Goal: Information Seeking & Learning: Learn about a topic

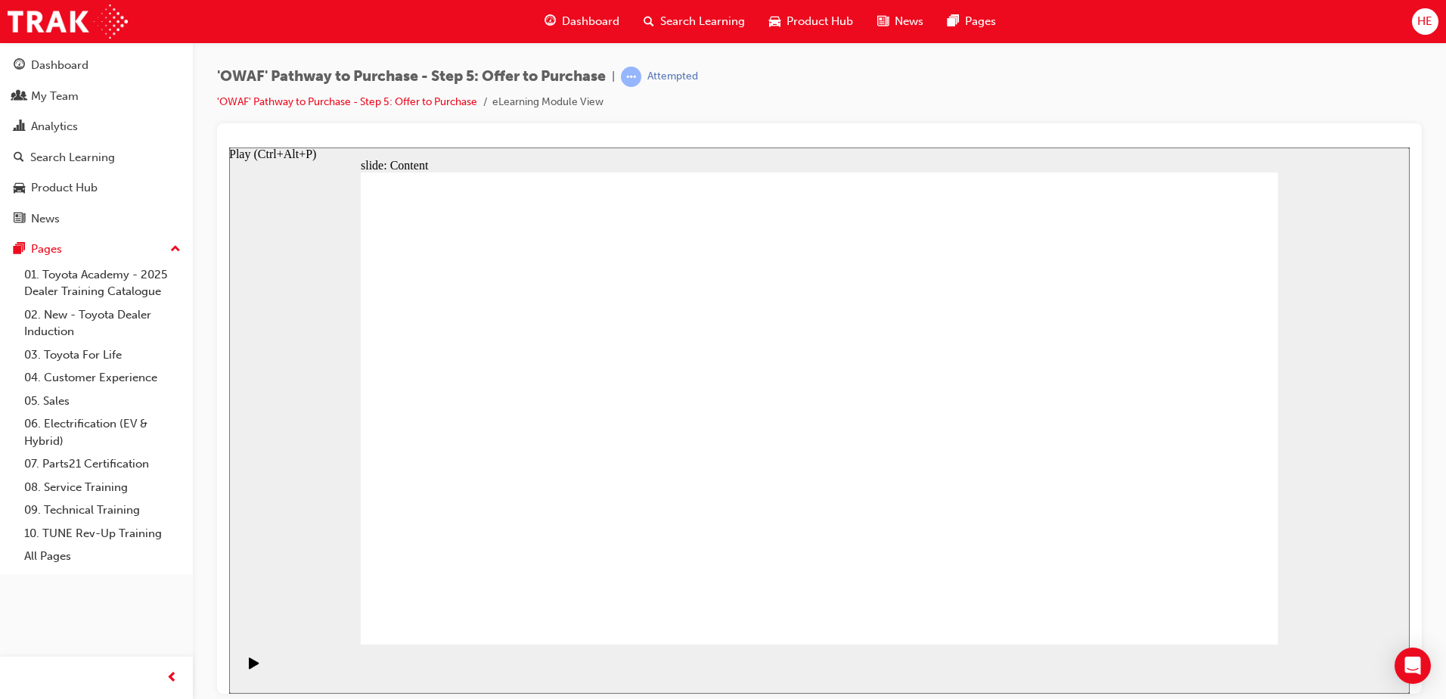
click at [249, 668] on icon "Play (Ctrl+Alt+P)" at bounding box center [254, 661] width 10 height 11
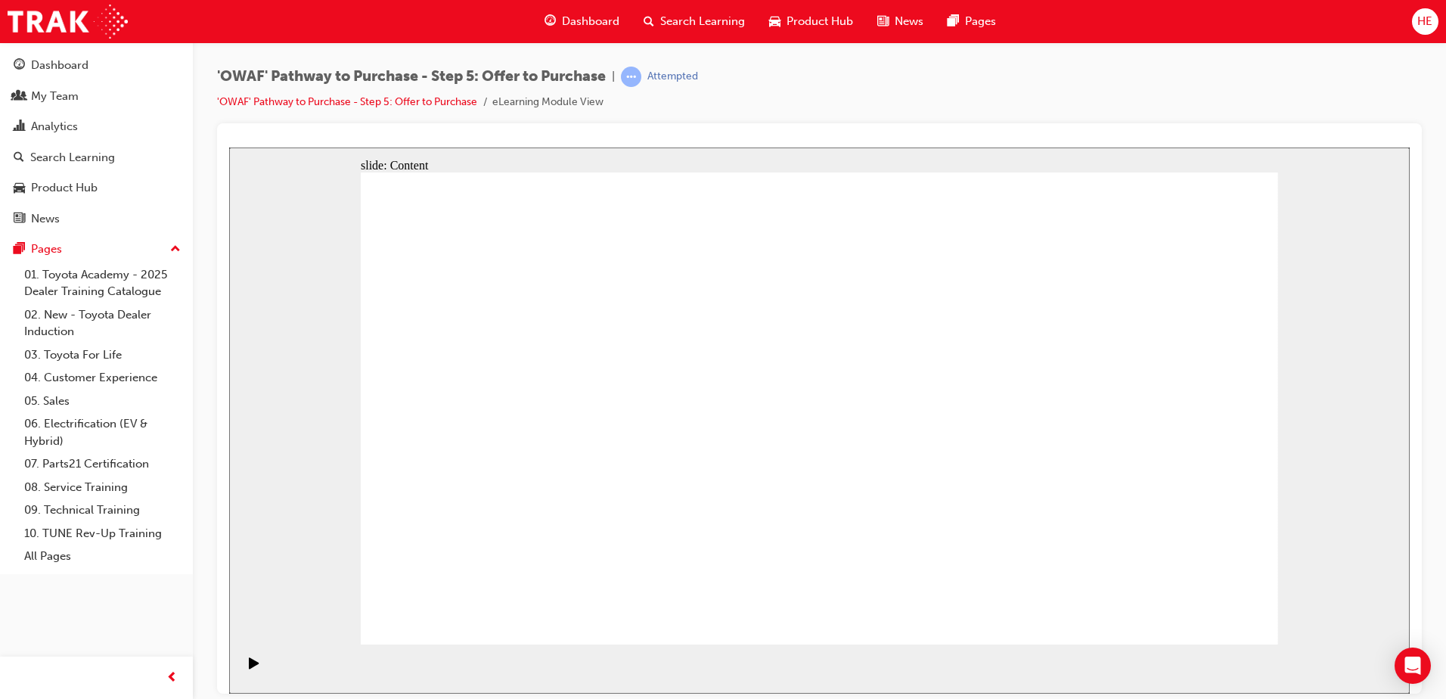
drag, startPoint x: 1195, startPoint y: 598, endPoint x: 1197, endPoint y: 610, distance: 12.3
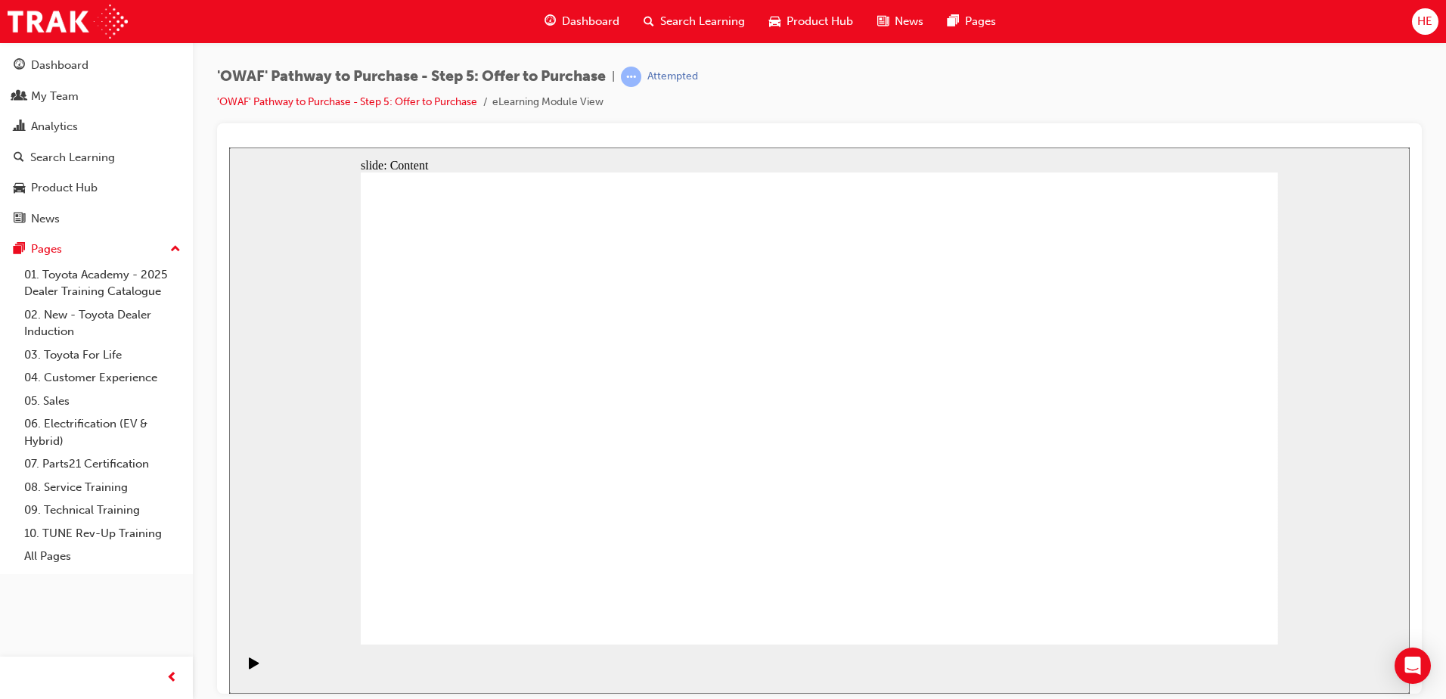
drag, startPoint x: 1058, startPoint y: 417, endPoint x: 1078, endPoint y: 397, distance: 27.8
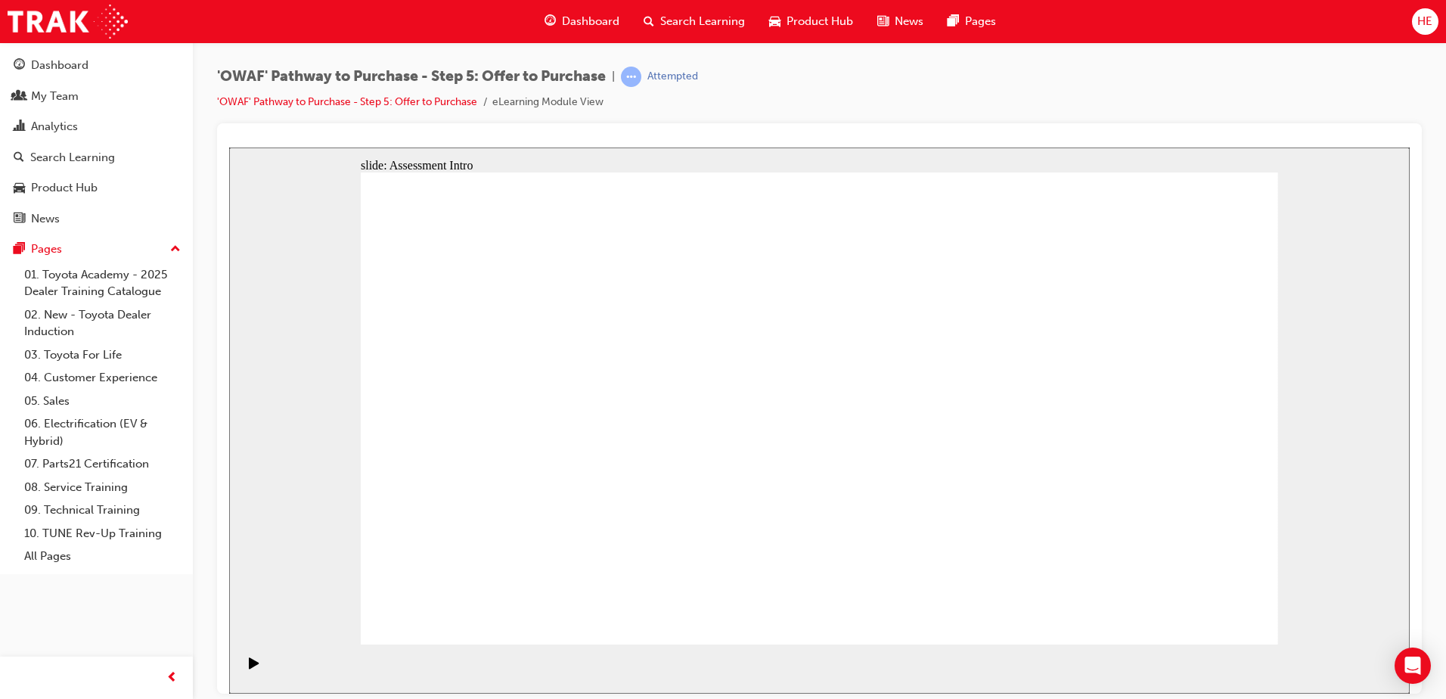
click at [280, 650] on section "Playback Speed 2 1.75 1.5 1.25" at bounding box center [819, 667] width 1180 height 49
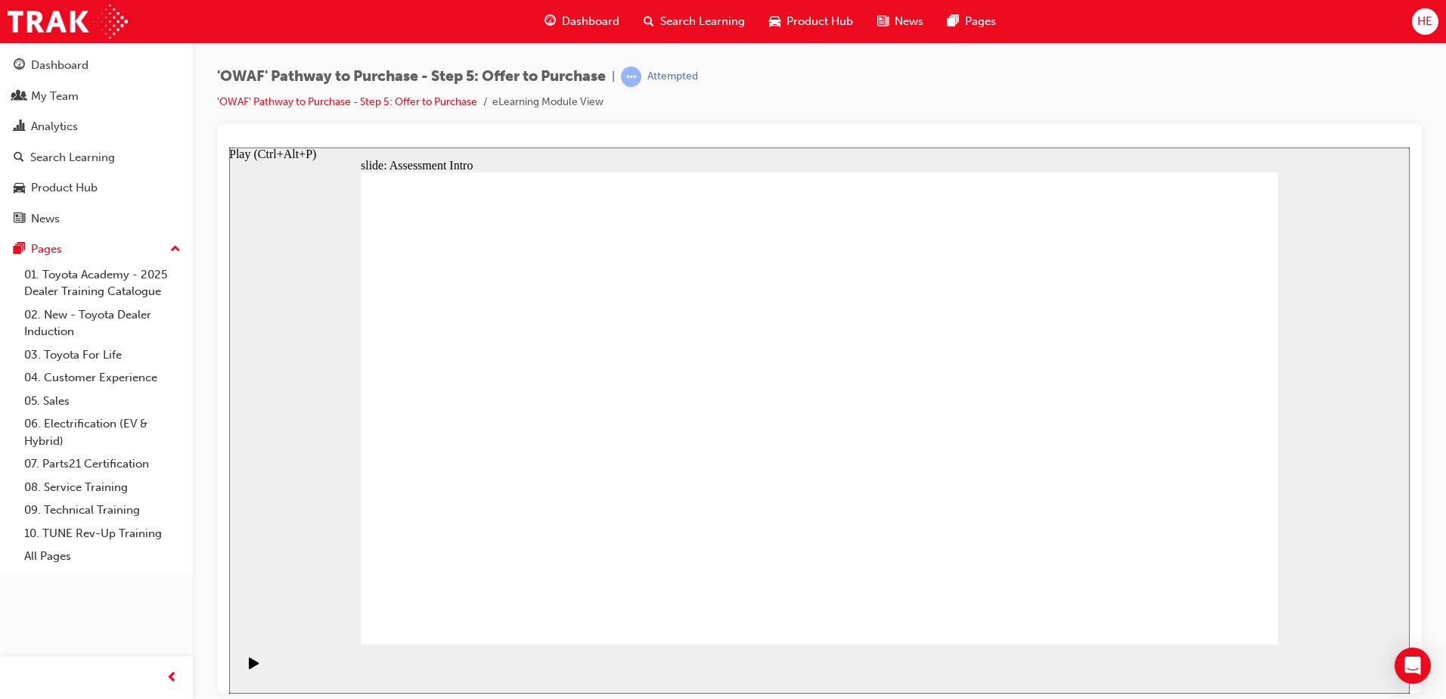
click at [243, 666] on div "Play (Ctrl+Alt+P)" at bounding box center [254, 669] width 26 height 26
drag, startPoint x: 949, startPoint y: 339, endPoint x: 1102, endPoint y: 563, distance: 272.0
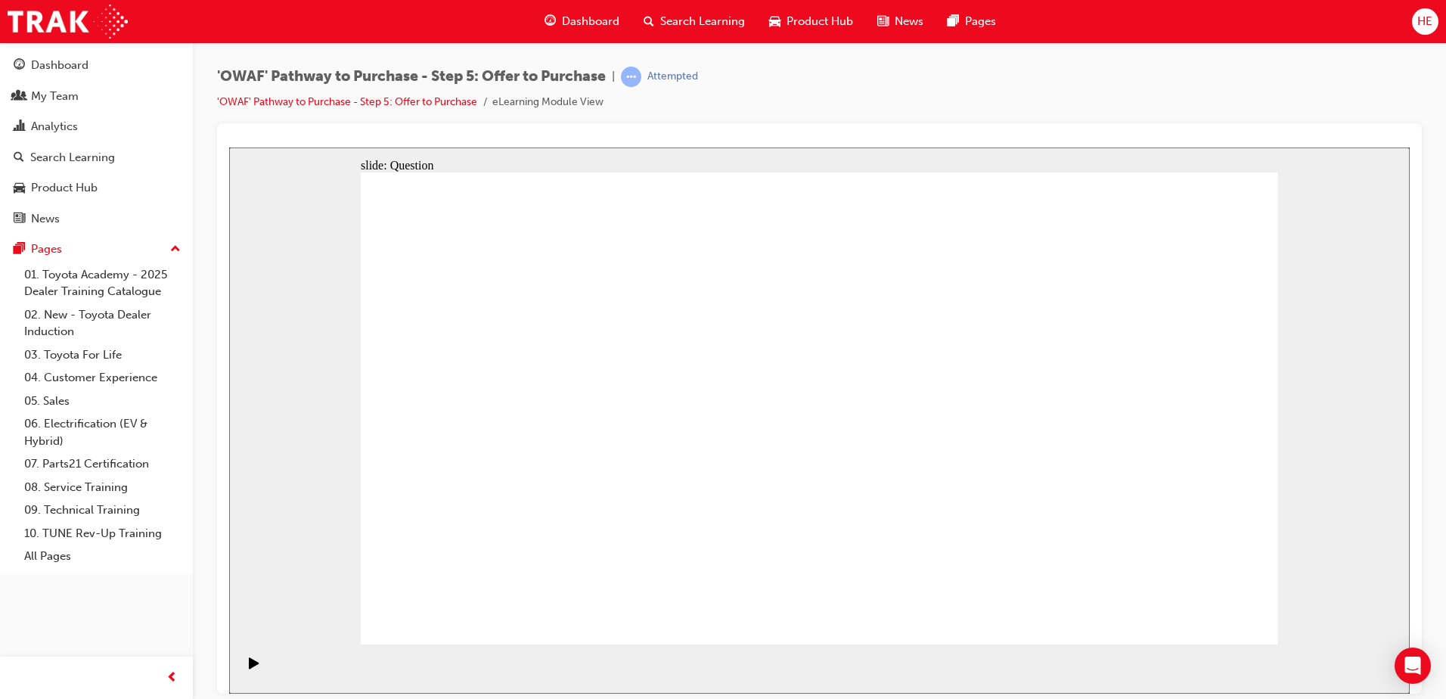
radio input "false"
radio input "true"
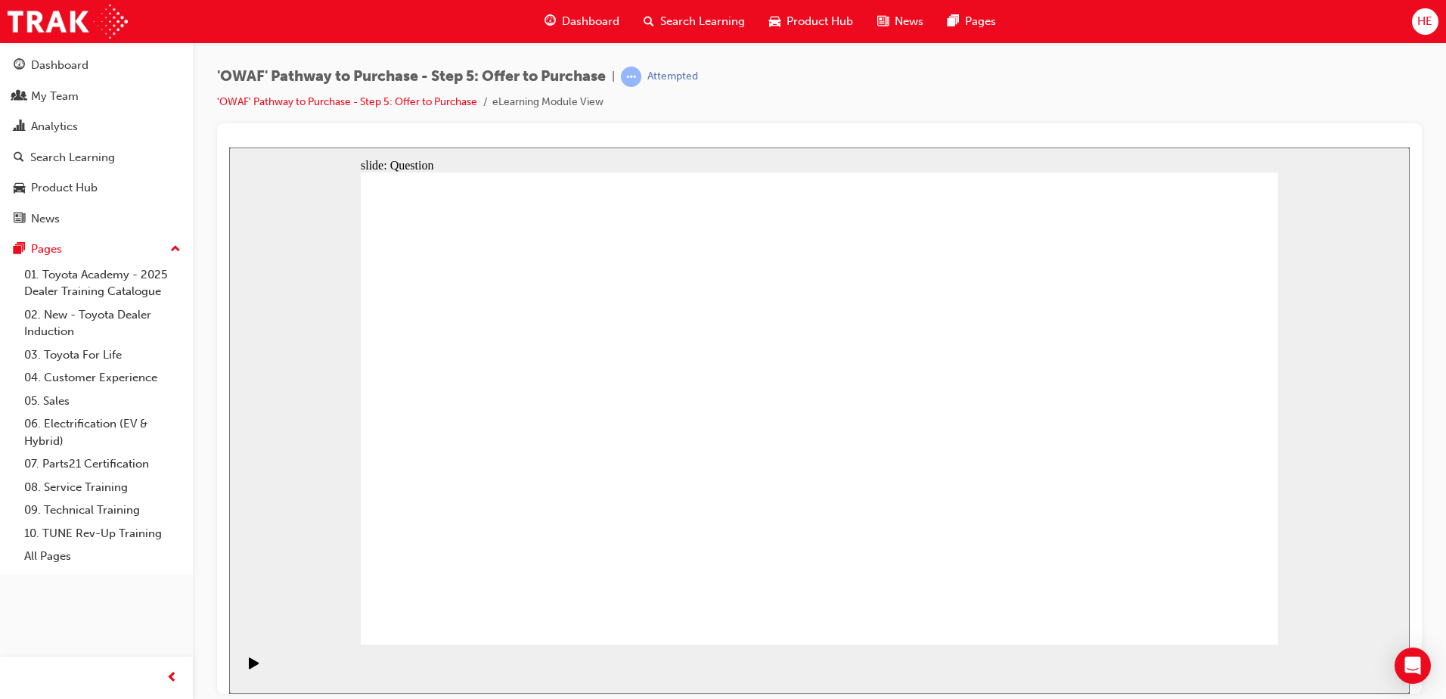
drag, startPoint x: 476, startPoint y: 366, endPoint x: 530, endPoint y: 485, distance: 131.0
drag, startPoint x: 995, startPoint y: 387, endPoint x: 916, endPoint y: 498, distance: 136.6
drag, startPoint x: 1133, startPoint y: 381, endPoint x: 1097, endPoint y: 499, distance: 123.2
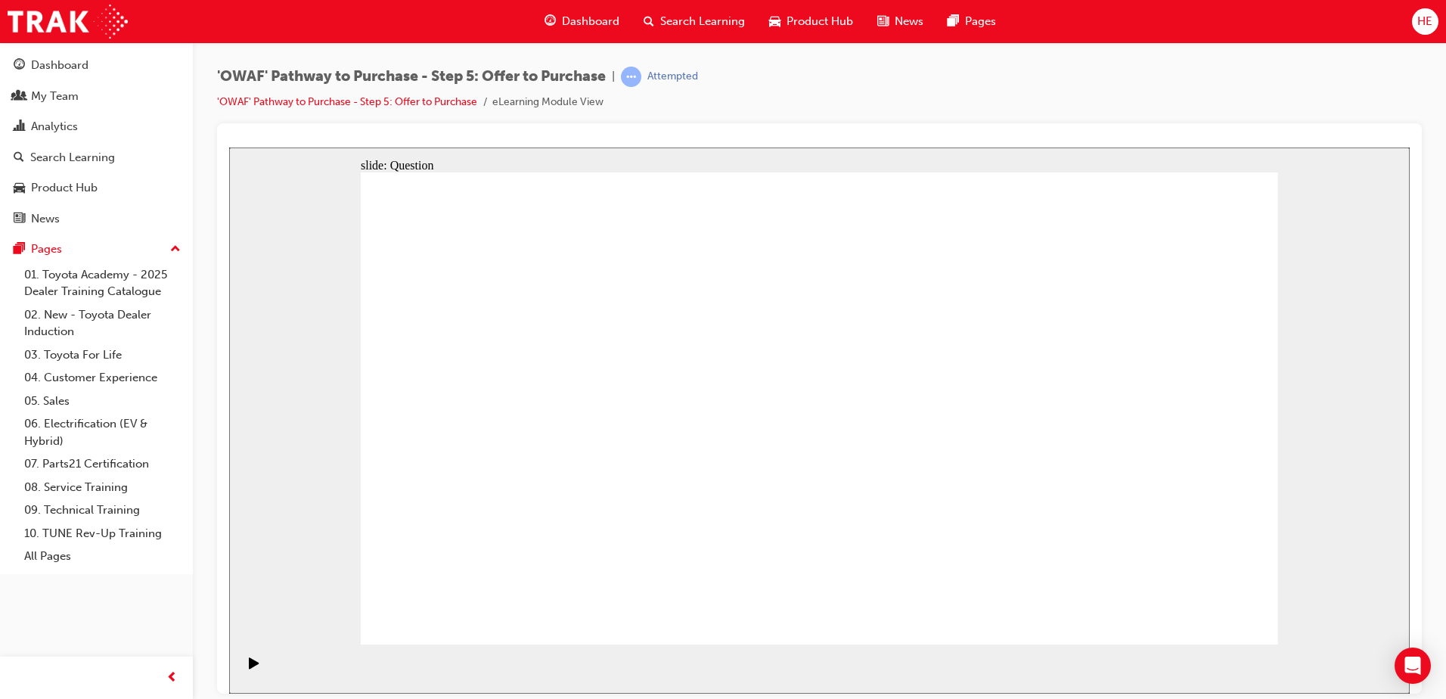
drag, startPoint x: 601, startPoint y: 372, endPoint x: 718, endPoint y: 489, distance: 165.2
click at [249, 667] on icon "Play (Ctrl+Alt+P)" at bounding box center [254, 661] width 10 height 11
click at [249, 668] on icon "Play (Ctrl+Alt+P)" at bounding box center [254, 661] width 10 height 11
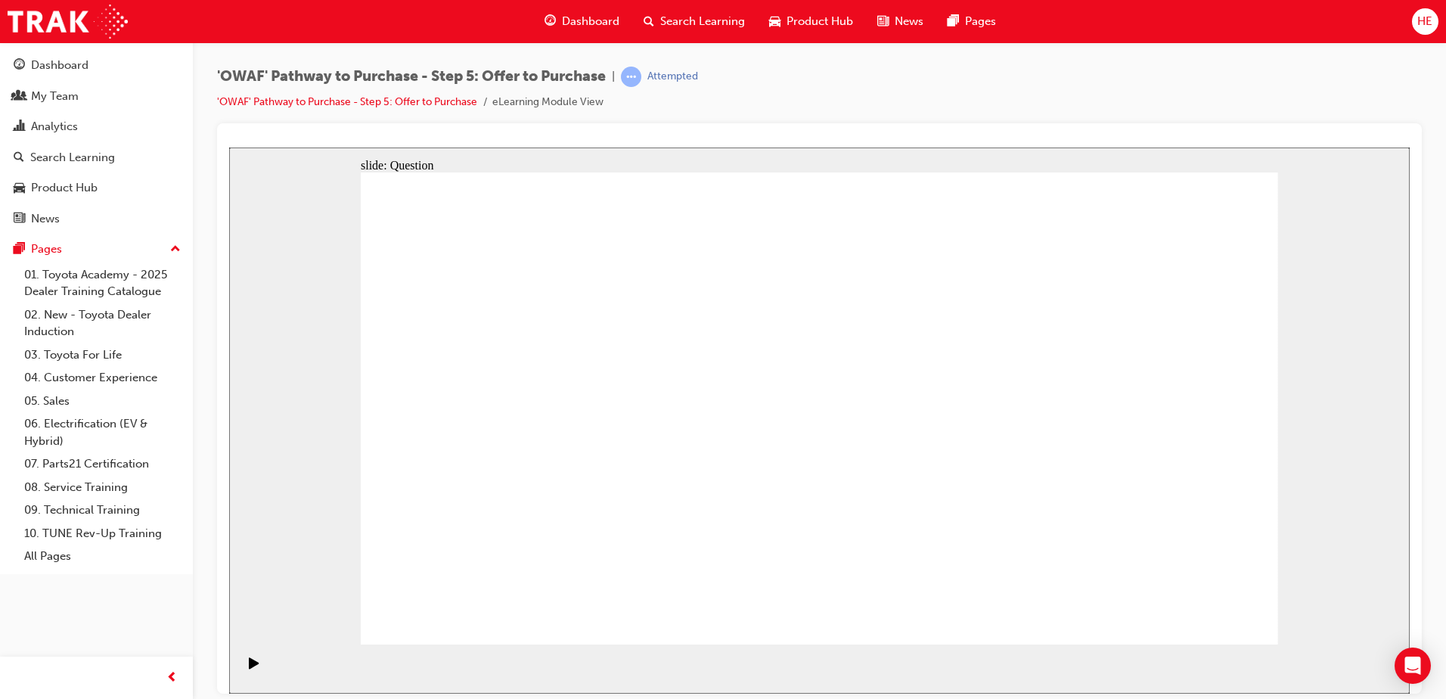
drag, startPoint x: 607, startPoint y: 367, endPoint x: 530, endPoint y: 485, distance: 140.3
drag, startPoint x: 505, startPoint y: 382, endPoint x: 756, endPoint y: 502, distance: 278.4
drag, startPoint x: 991, startPoint y: 386, endPoint x: 902, endPoint y: 509, distance: 151.1
drag, startPoint x: 1137, startPoint y: 371, endPoint x: 1096, endPoint y: 494, distance: 129.4
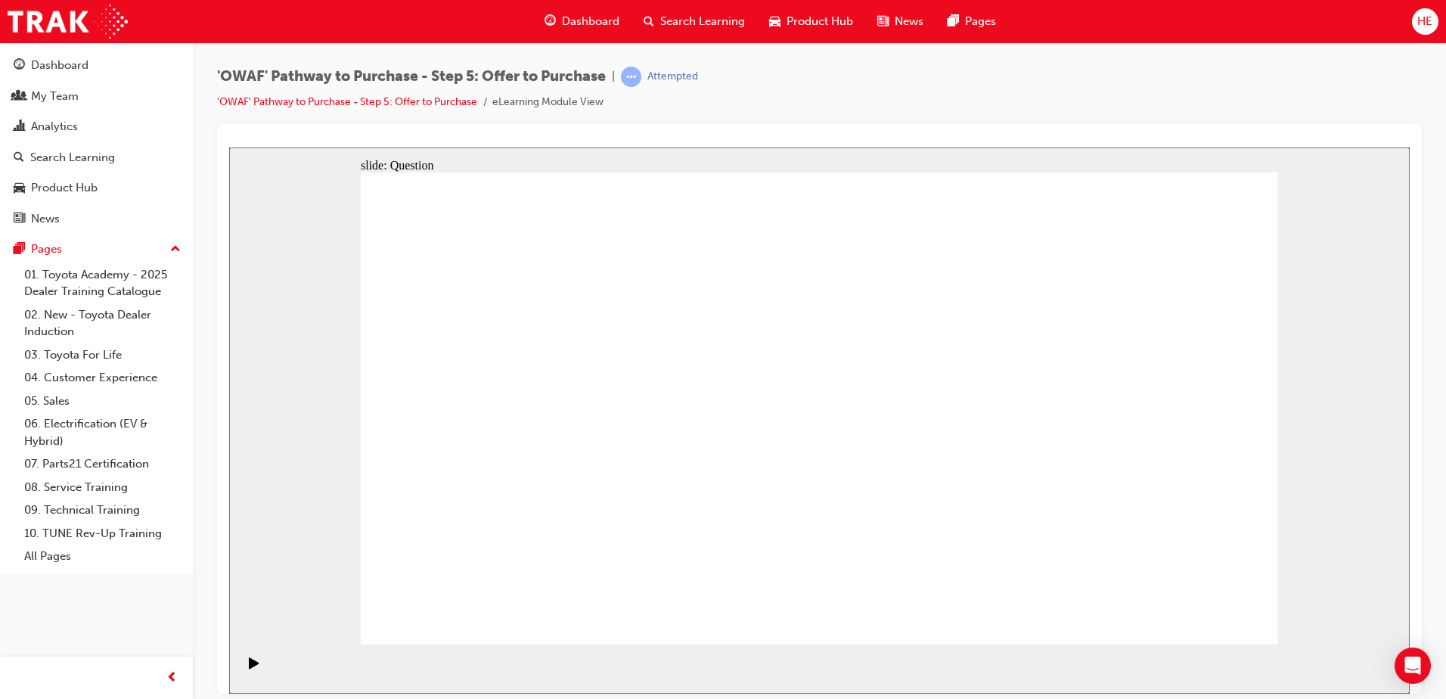
drag, startPoint x: 846, startPoint y: 504, endPoint x: 836, endPoint y: 495, distance: 13.9
click at [249, 668] on icon "Play (Ctrl+Alt+P)" at bounding box center [254, 661] width 10 height 11
drag, startPoint x: 1009, startPoint y: 379, endPoint x: 549, endPoint y: 410, distance: 460.8
drag, startPoint x: 541, startPoint y: 412, endPoint x: 559, endPoint y: 364, distance: 51.0
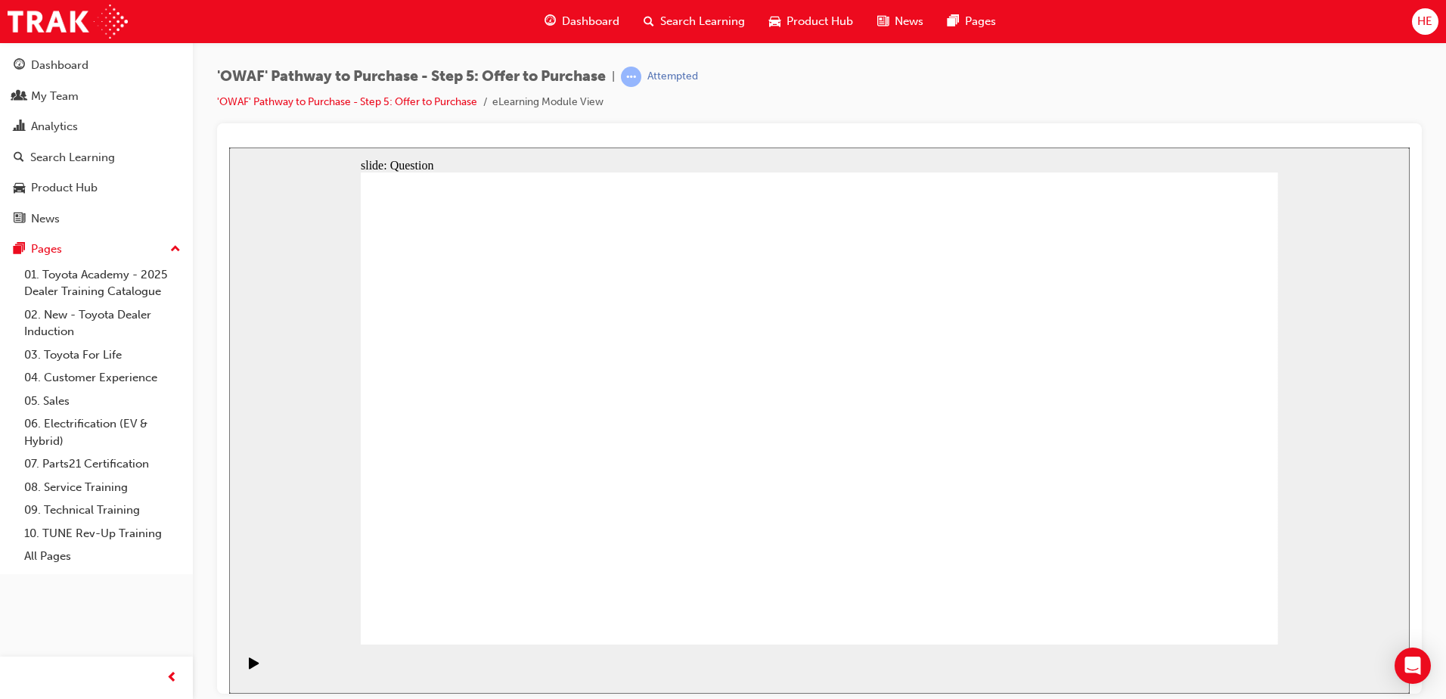
drag, startPoint x: 992, startPoint y: 444, endPoint x: 541, endPoint y: 402, distance: 452.6
drag, startPoint x: 1168, startPoint y: 367, endPoint x: 572, endPoint y: 453, distance: 602.8
drag, startPoint x: 987, startPoint y: 521, endPoint x: 784, endPoint y: 386, distance: 243.7
drag, startPoint x: 1082, startPoint y: 457, endPoint x: 789, endPoint y: 426, distance: 294.9
drag, startPoint x: 1151, startPoint y: 516, endPoint x: 781, endPoint y: 467, distance: 372.9
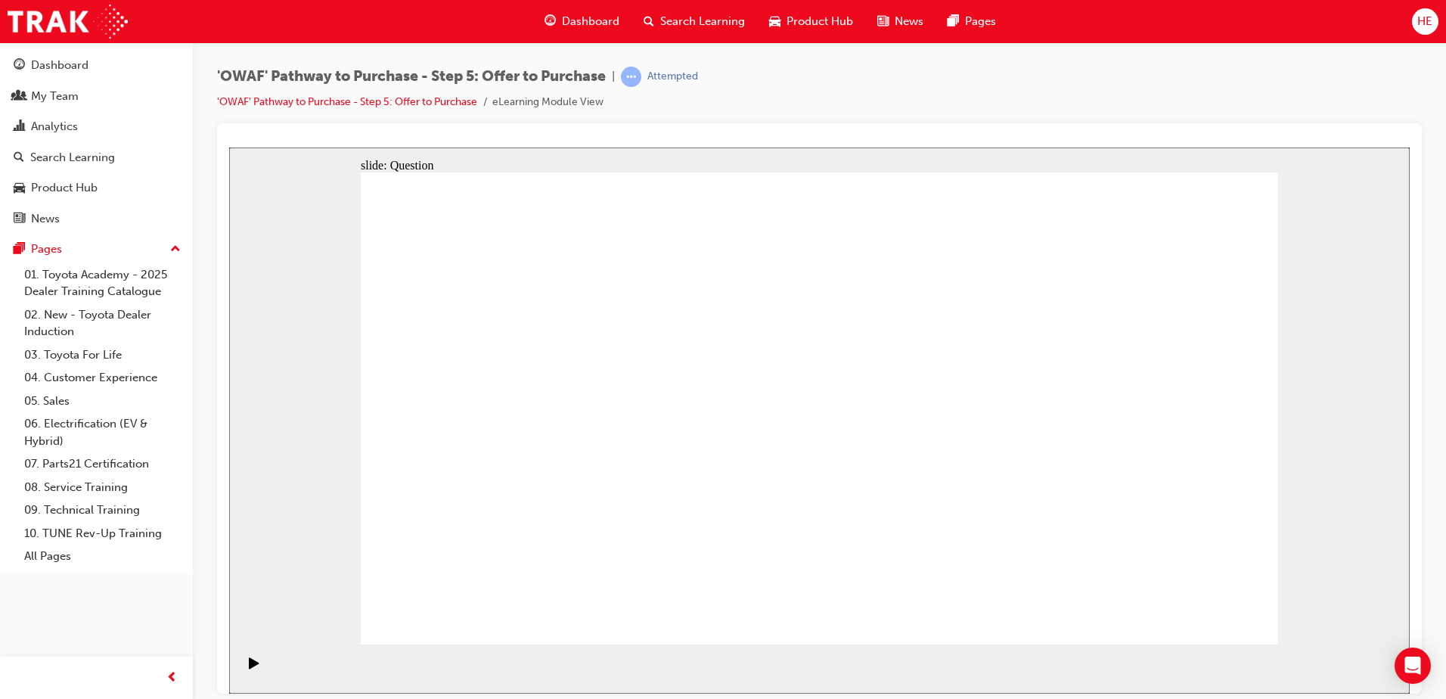
checkbox input "true"
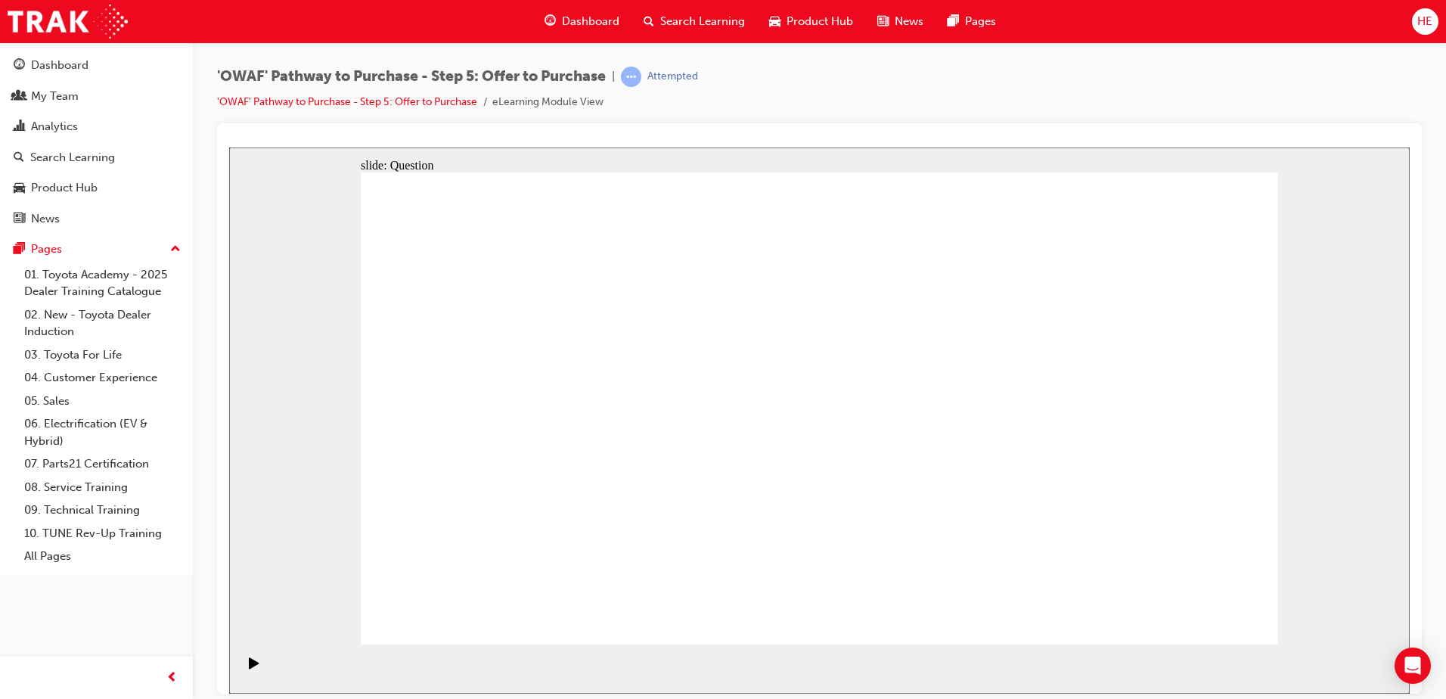
checkbox input "true"
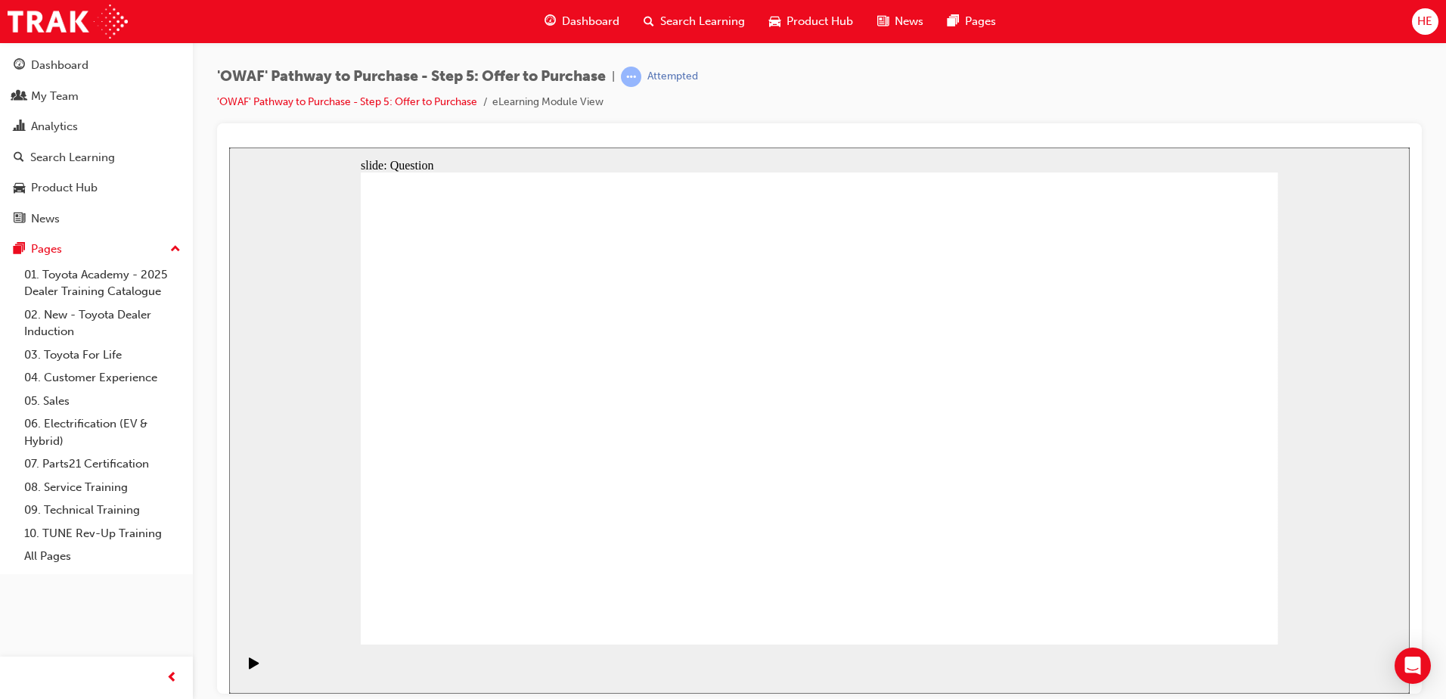
checkbox input "true"
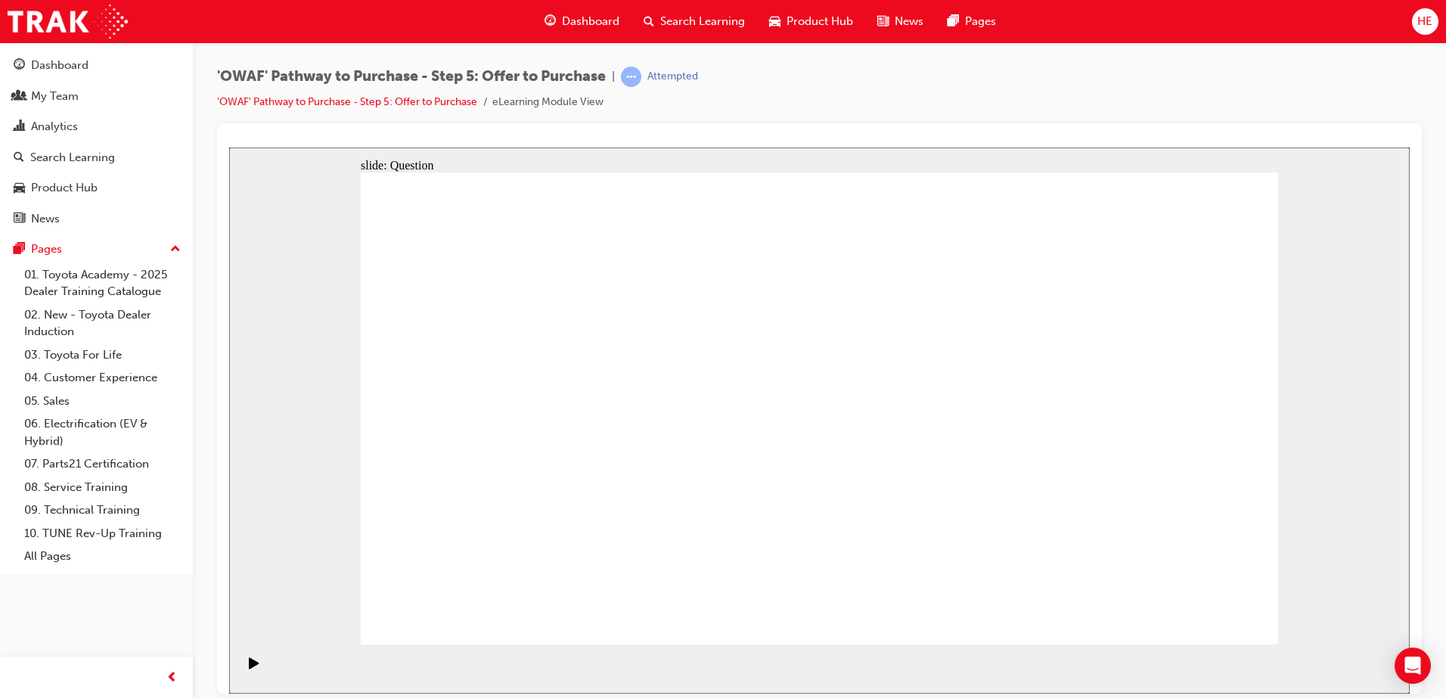
radio input "true"
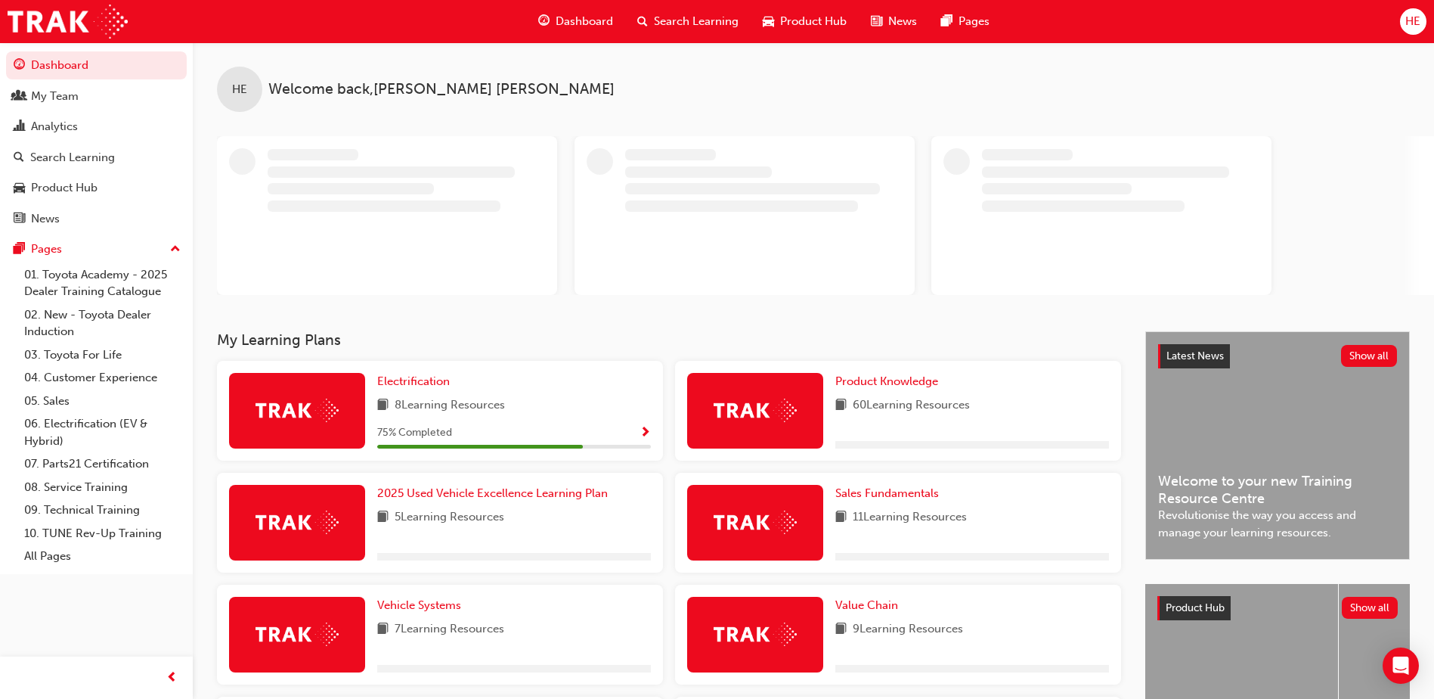
click at [697, 20] on span "Search Learning" at bounding box center [696, 21] width 85 height 17
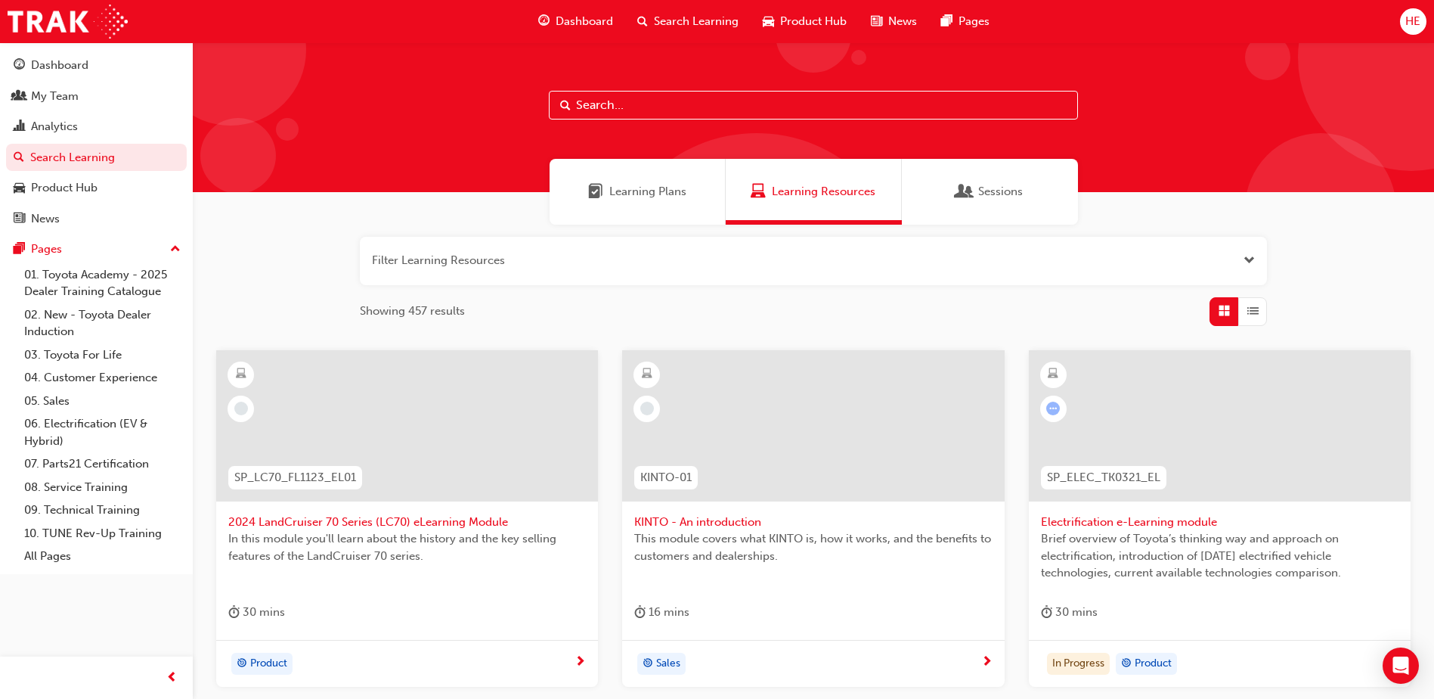
click at [585, 105] on input "text" at bounding box center [813, 105] width 529 height 29
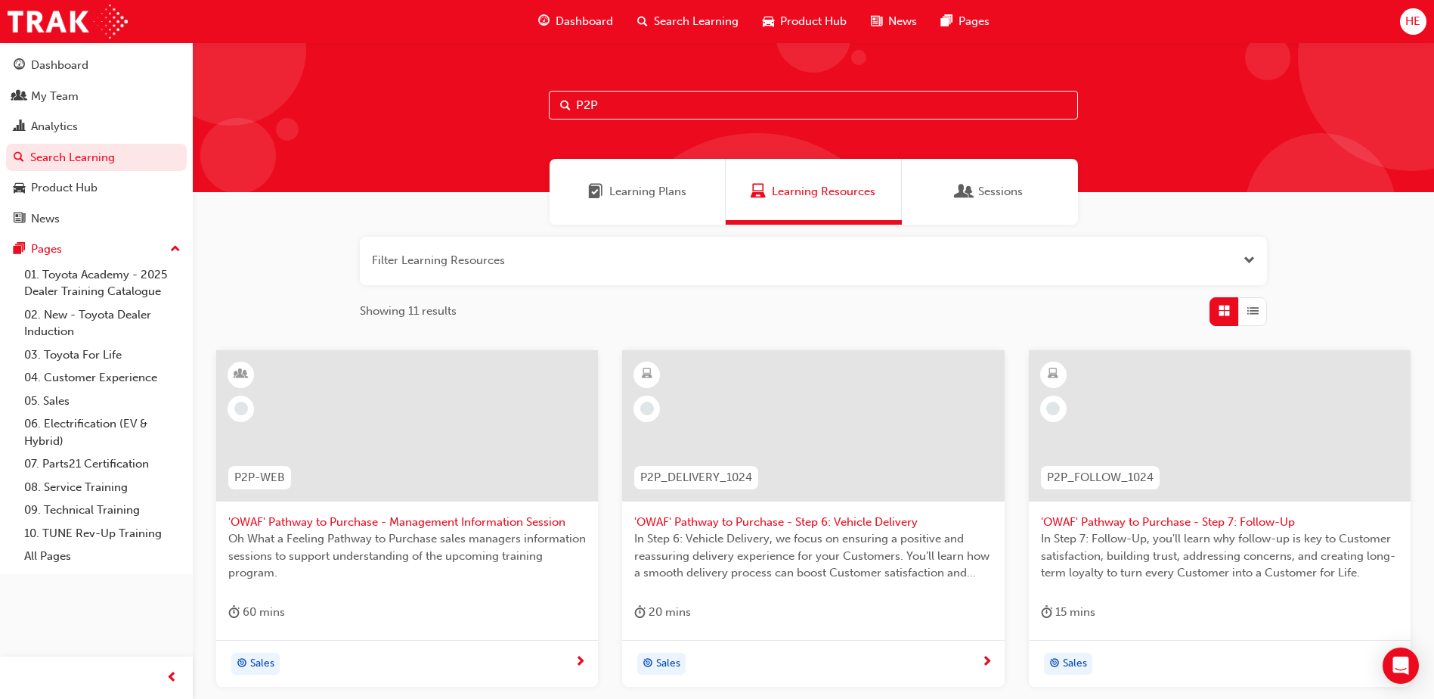
type input "P2P"
click at [834, 518] on span "'OWAF' Pathway to Purchase - Step 6: Vehicle Delivery" at bounding box center [813, 521] width 358 height 17
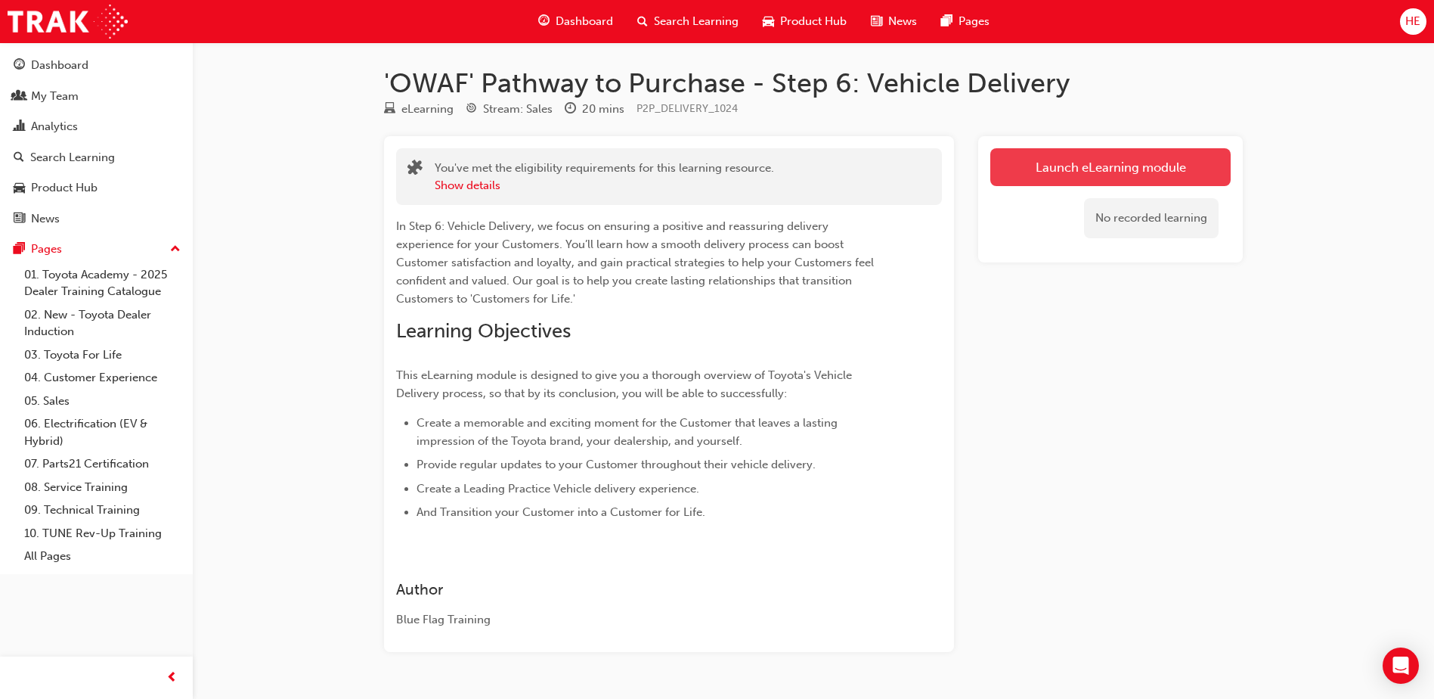
click at [1091, 161] on link "Launch eLearning module" at bounding box center [1111, 167] width 240 height 38
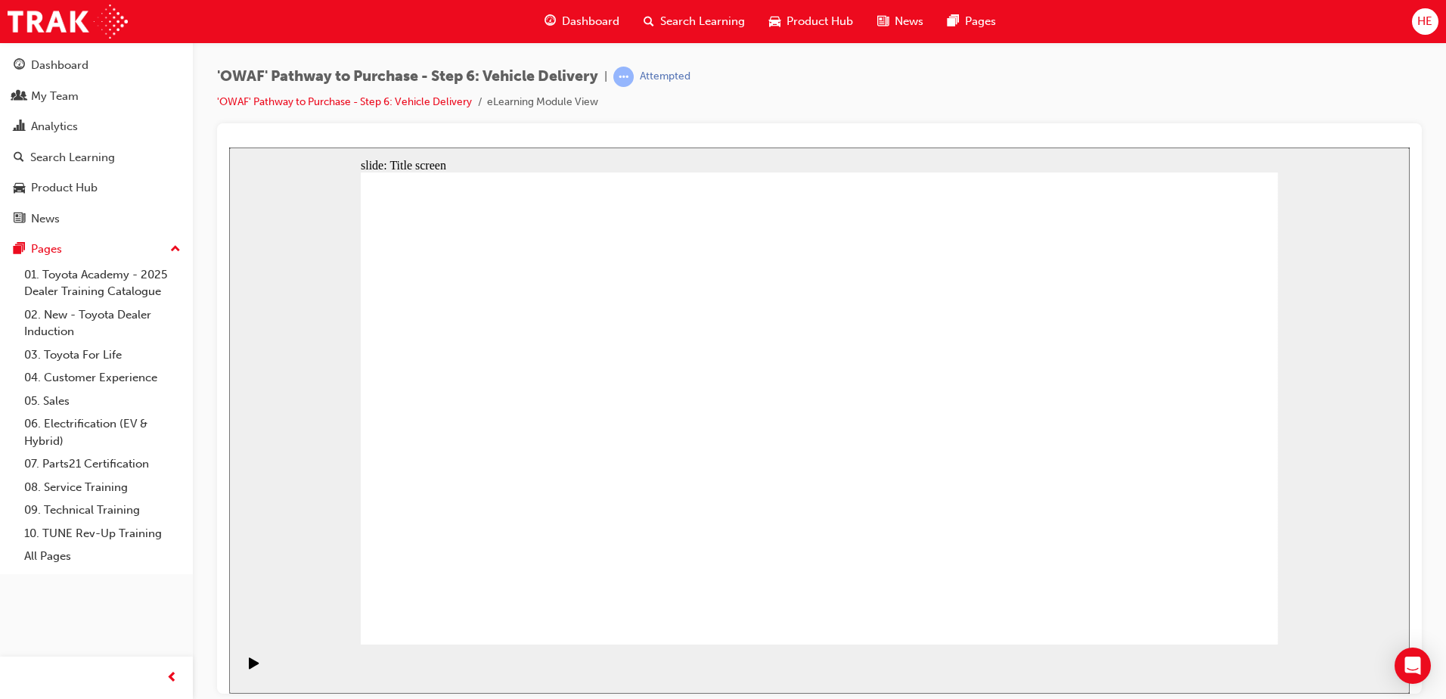
click at [251, 667] on icon "Pause (Ctrl+Alt+P)" at bounding box center [254, 661] width 7 height 11
click at [249, 665] on icon "Play (Ctrl+Alt+P)" at bounding box center [254, 661] width 10 height 11
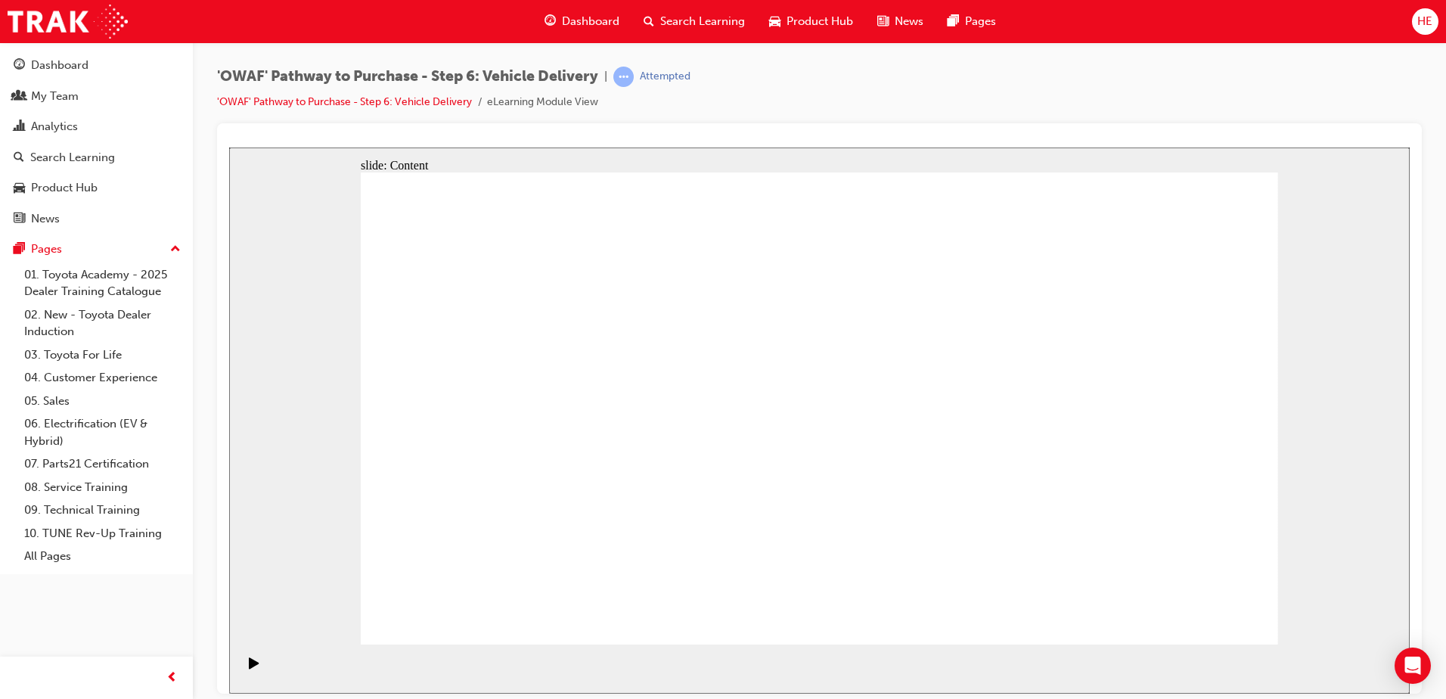
click at [249, 665] on icon "Play (Ctrl+Alt+P)" at bounding box center [254, 661] width 10 height 11
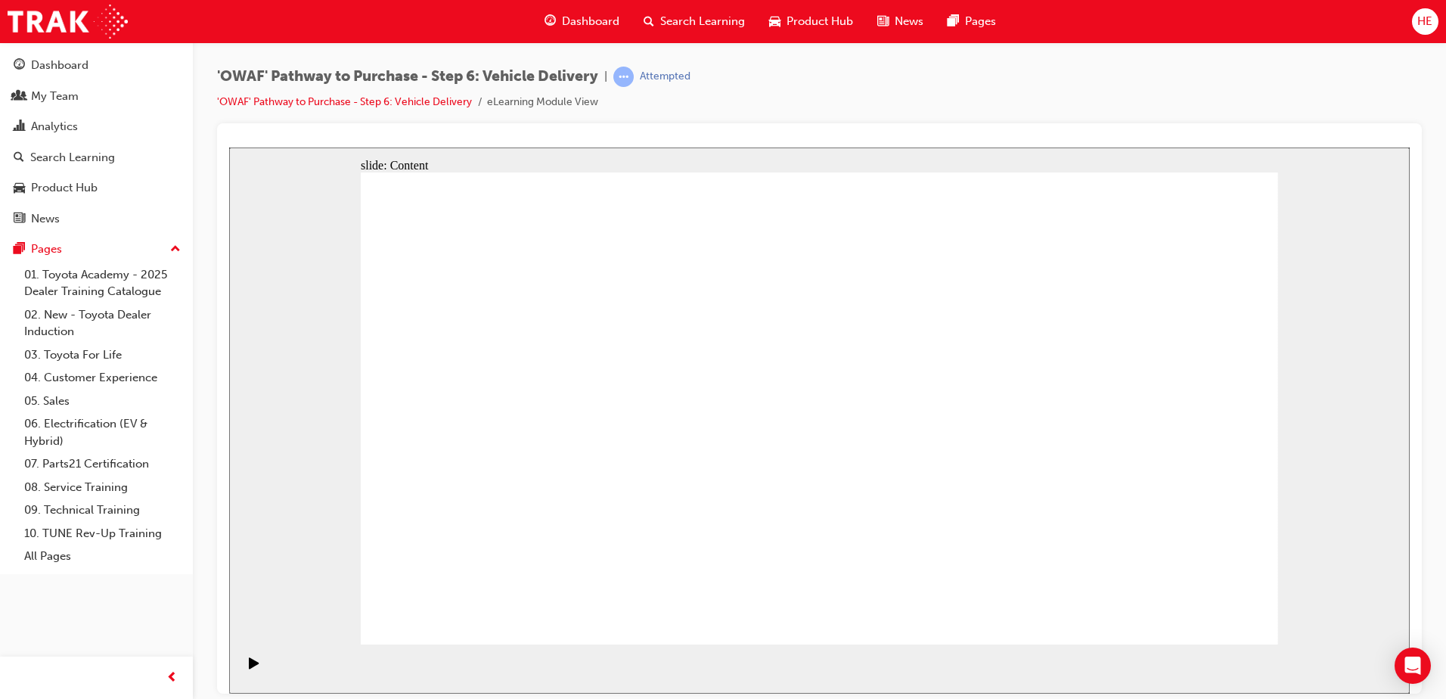
click at [250, 667] on icon "Play (Ctrl+Alt+P)" at bounding box center [254, 661] width 10 height 11
click at [251, 666] on icon "Pause (Ctrl+Alt+P)" at bounding box center [254, 661] width 7 height 11
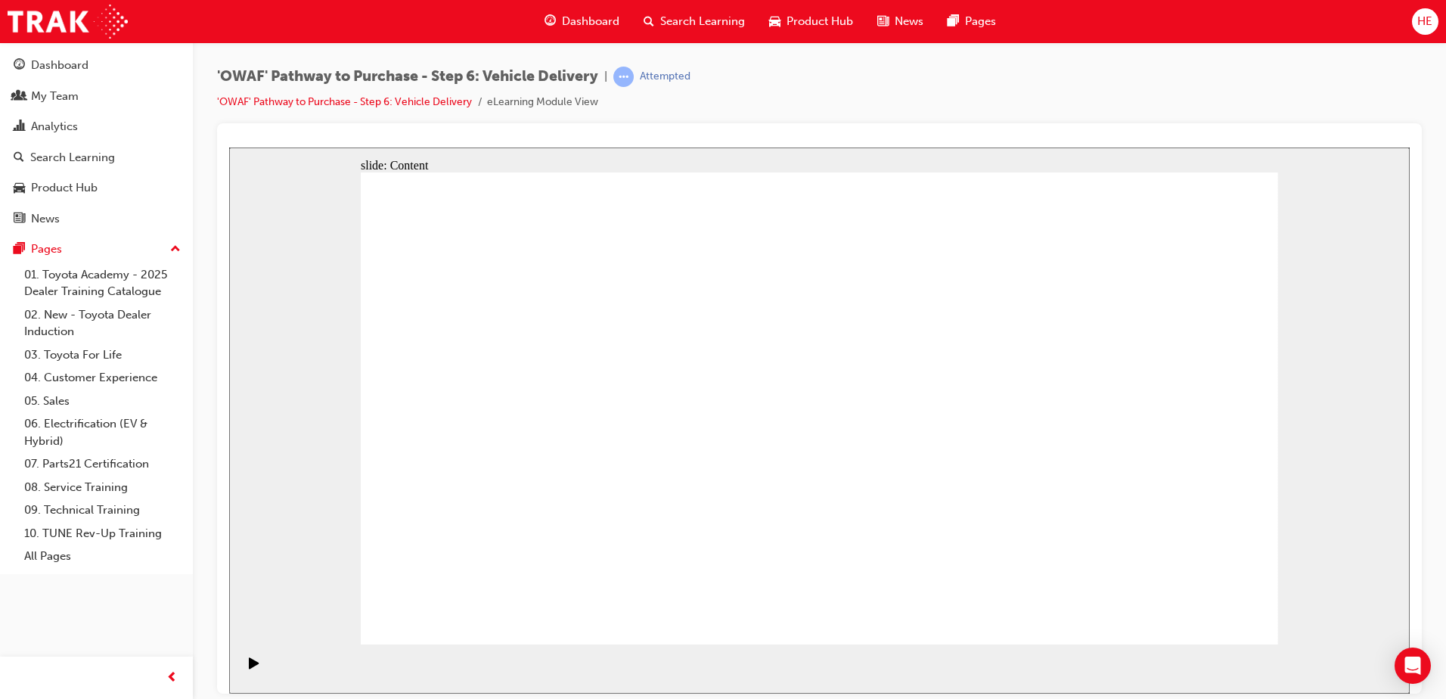
drag, startPoint x: 448, startPoint y: 303, endPoint x: 444, endPoint y: 323, distance: 20.2
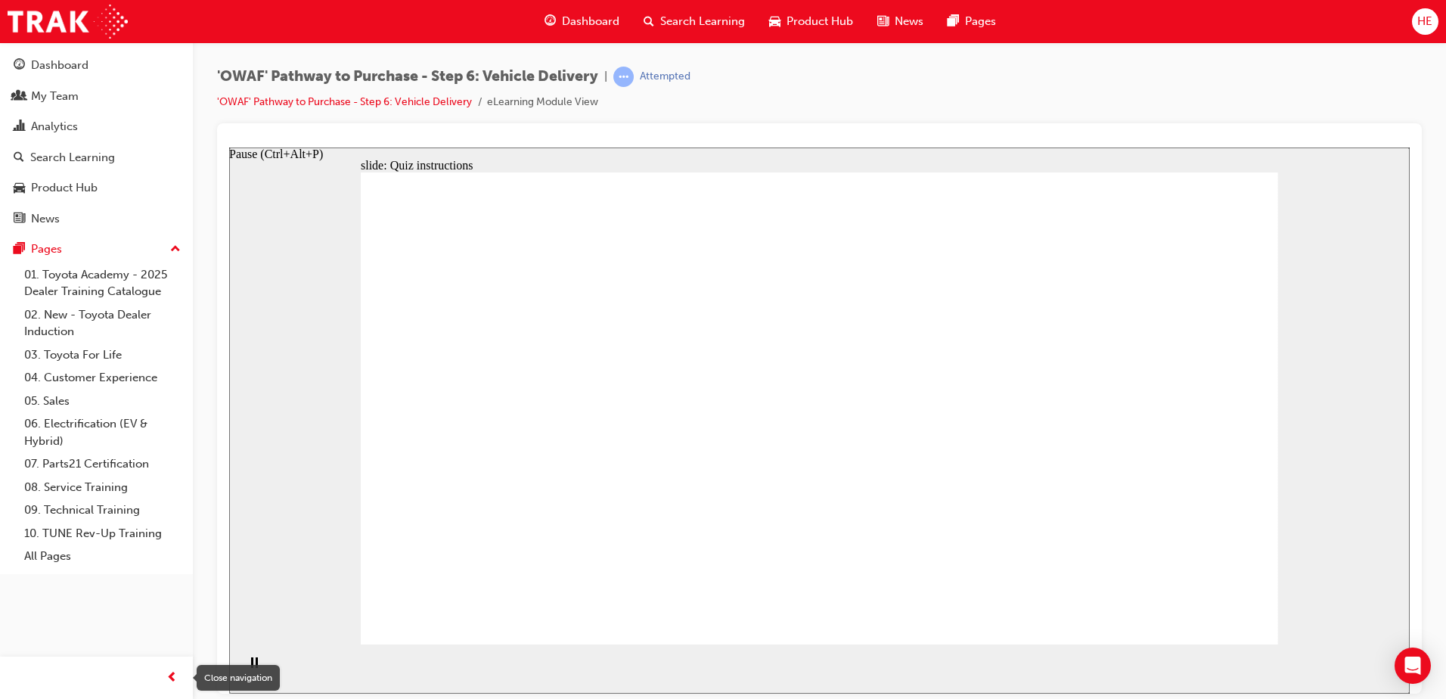
click at [252, 665] on div "Close navigation" at bounding box center [238, 678] width 83 height 26
radio input "true"
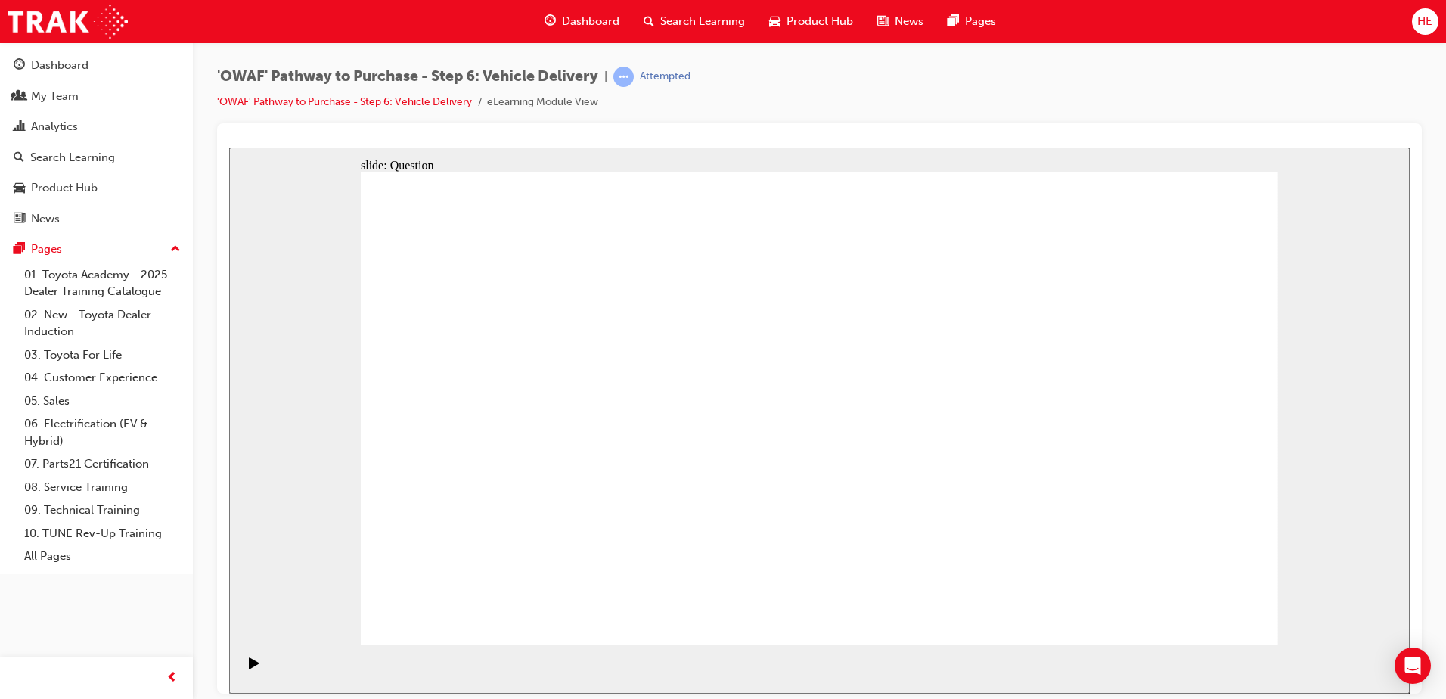
drag, startPoint x: 870, startPoint y: 513, endPoint x: 1031, endPoint y: 374, distance: 213.3
drag, startPoint x: 953, startPoint y: 504, endPoint x: 561, endPoint y: 417, distance: 401.1
drag, startPoint x: 703, startPoint y: 504, endPoint x: 733, endPoint y: 362, distance: 144.4
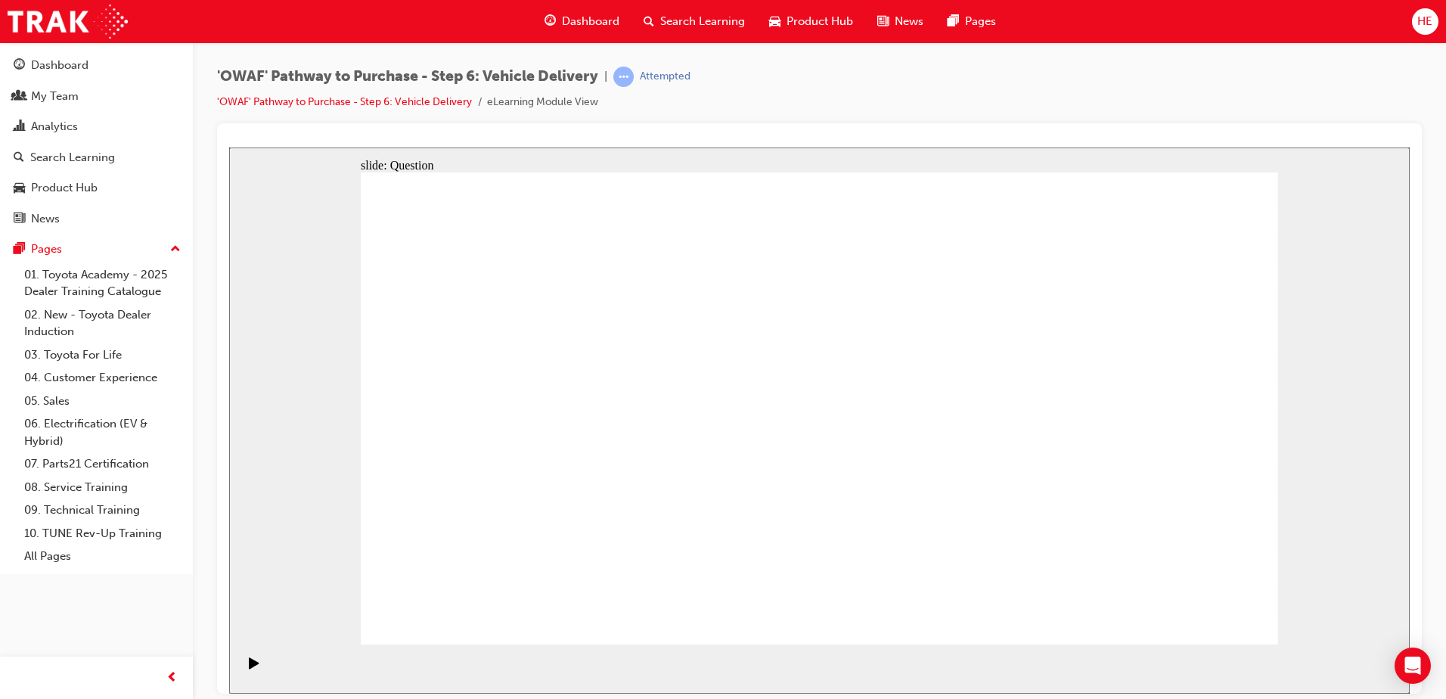
checkbox input "true"
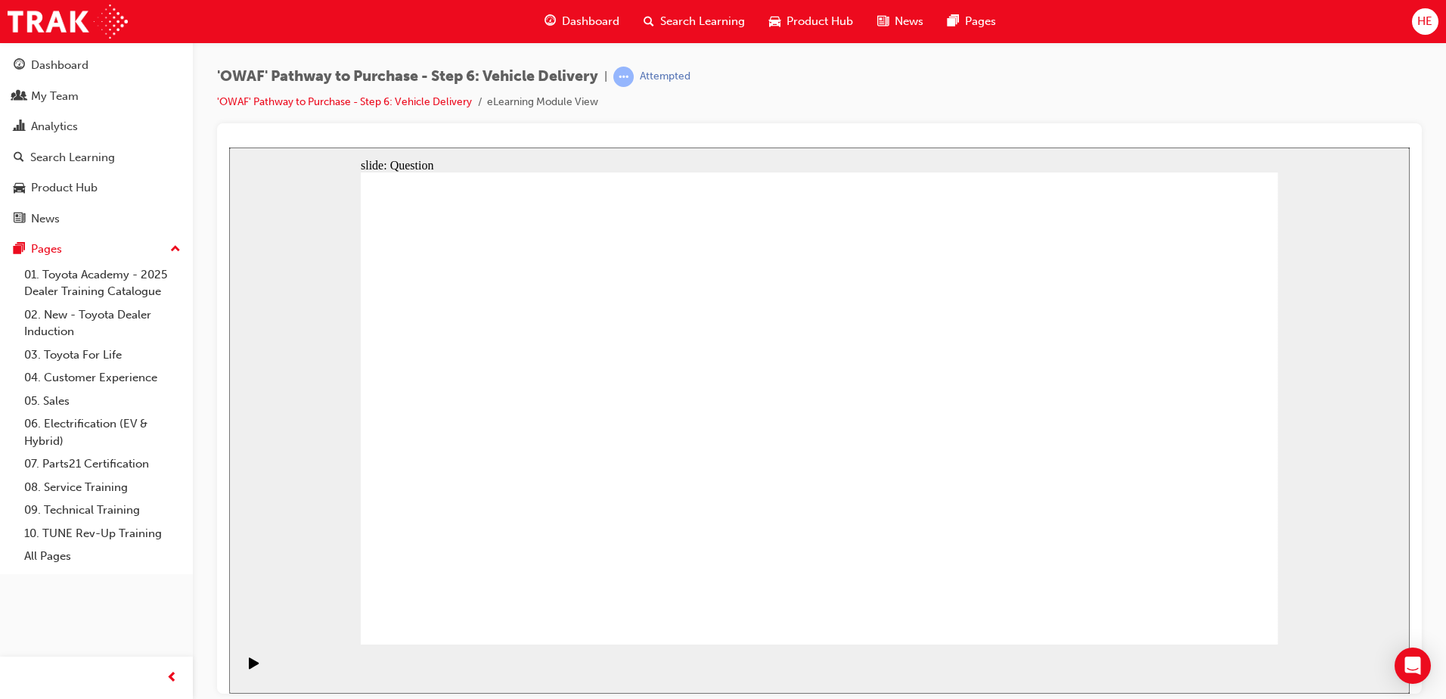
drag, startPoint x: 1117, startPoint y: 412, endPoint x: 546, endPoint y: 473, distance: 574.1
drag, startPoint x: 1099, startPoint y: 423, endPoint x: 526, endPoint y: 472, distance: 576.0
drag, startPoint x: 1123, startPoint y: 436, endPoint x: 855, endPoint y: 489, distance: 273.0
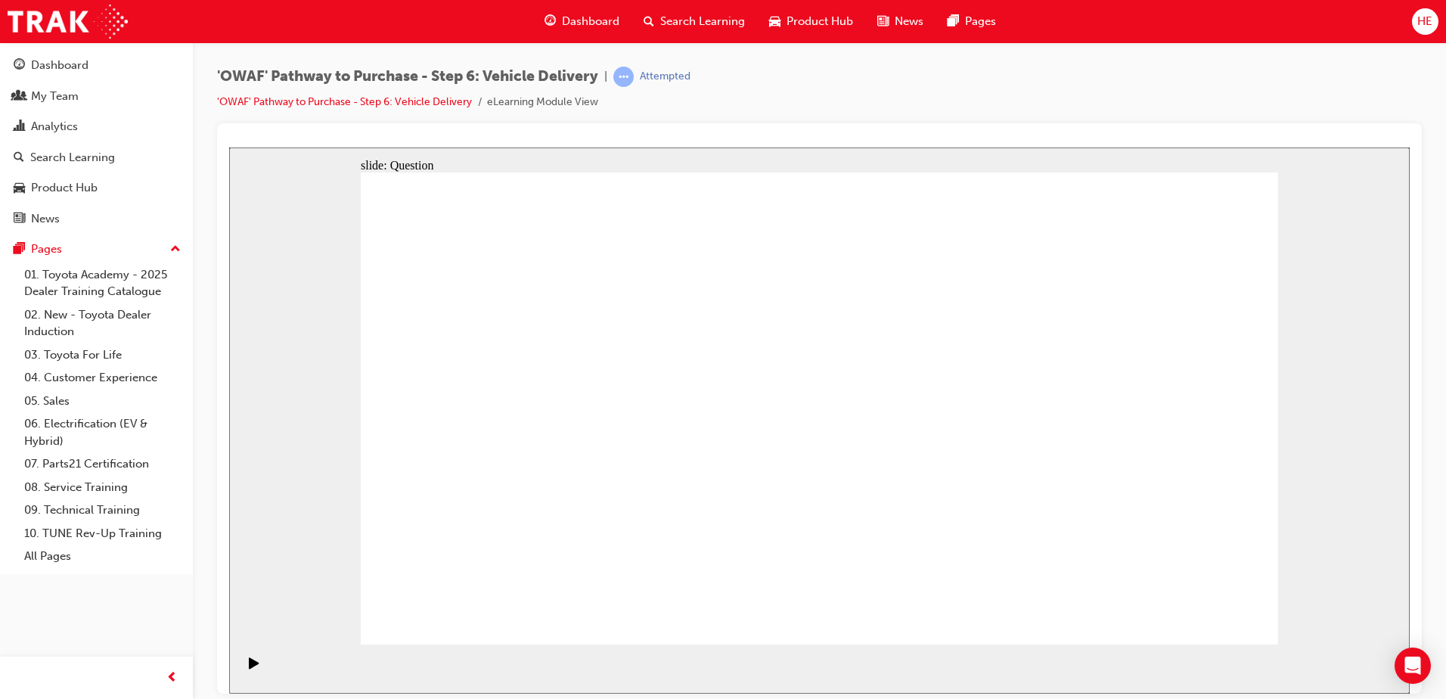
drag, startPoint x: 1114, startPoint y: 422, endPoint x: 530, endPoint y: 482, distance: 586.8
drag, startPoint x: 1127, startPoint y: 426, endPoint x: 570, endPoint y: 480, distance: 559.2
drag, startPoint x: 570, startPoint y: 480, endPoint x: 579, endPoint y: 485, distance: 10.5
drag, startPoint x: 1128, startPoint y: 417, endPoint x: 857, endPoint y: 479, distance: 278.6
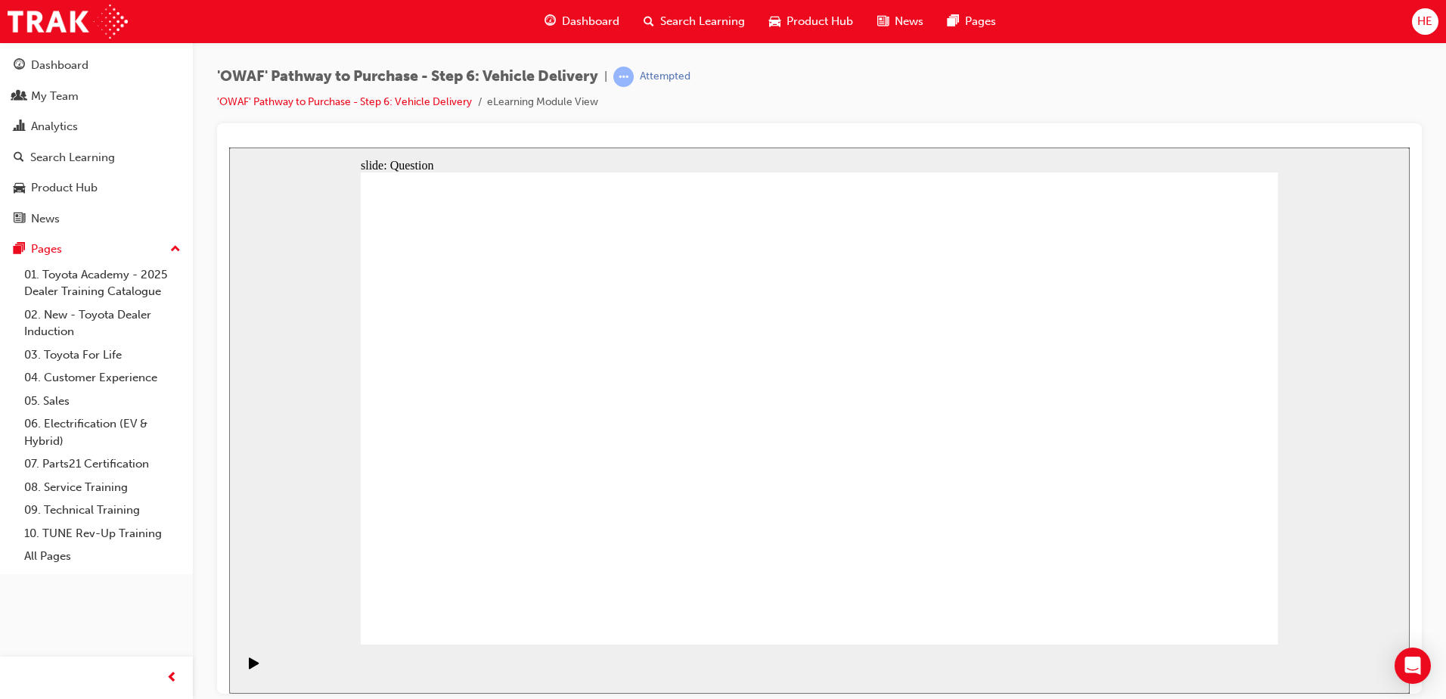
drag, startPoint x: 1095, startPoint y: 440, endPoint x: 542, endPoint y: 509, distance: 557.0
drag, startPoint x: 1092, startPoint y: 420, endPoint x: 535, endPoint y: 464, distance: 559.0
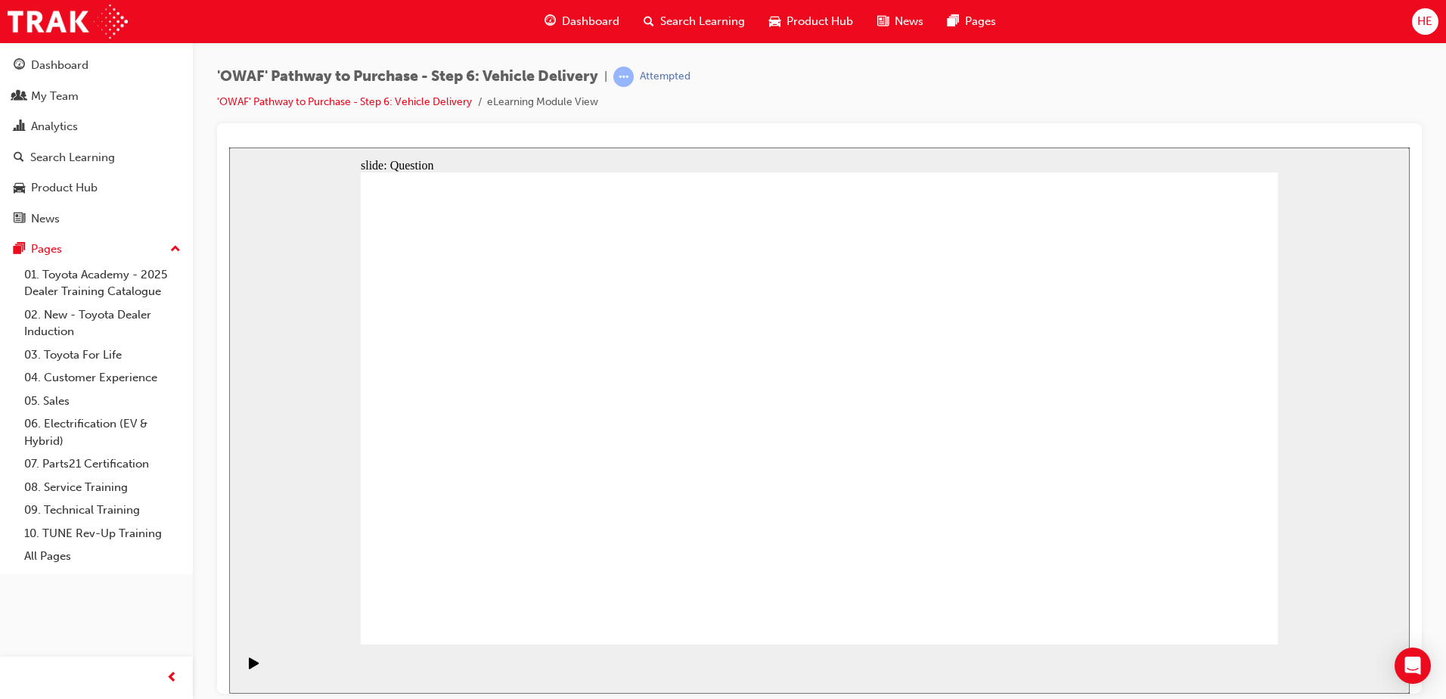
radio input "true"
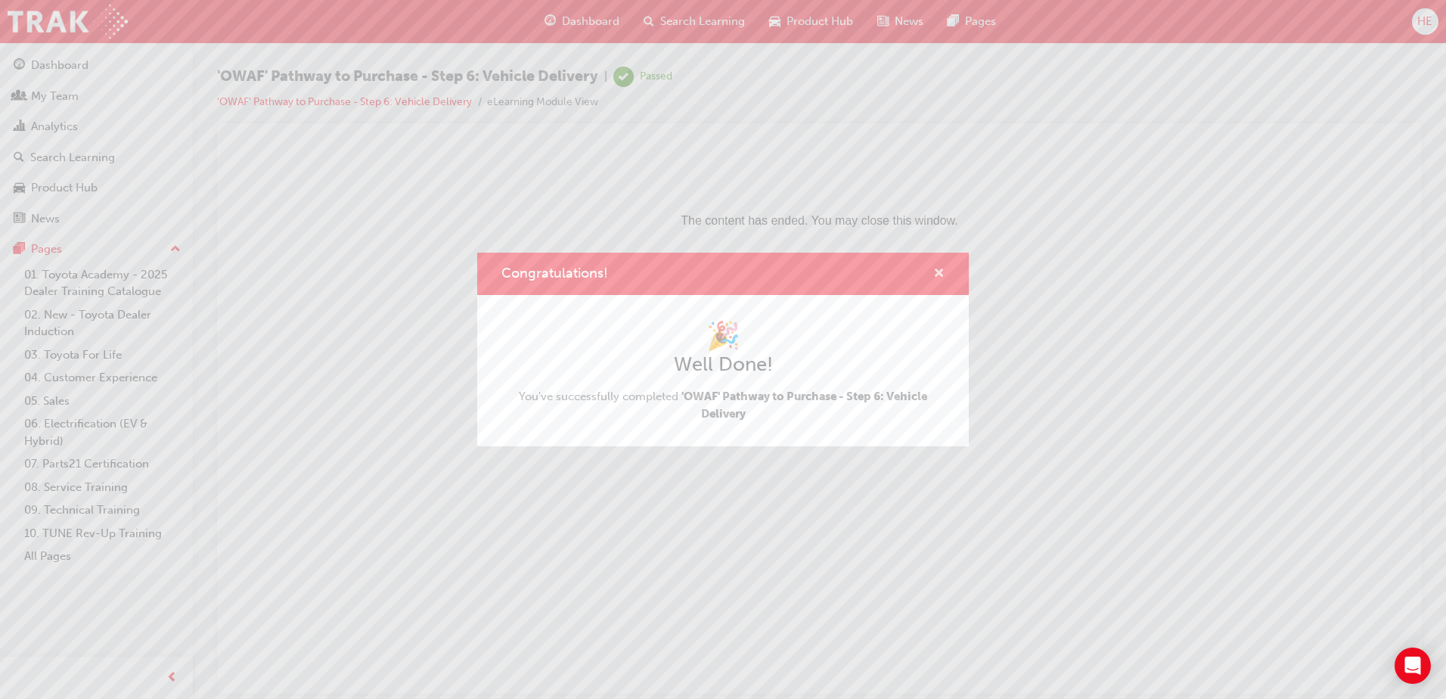
click at [940, 271] on span "cross-icon" at bounding box center [938, 275] width 11 height 14
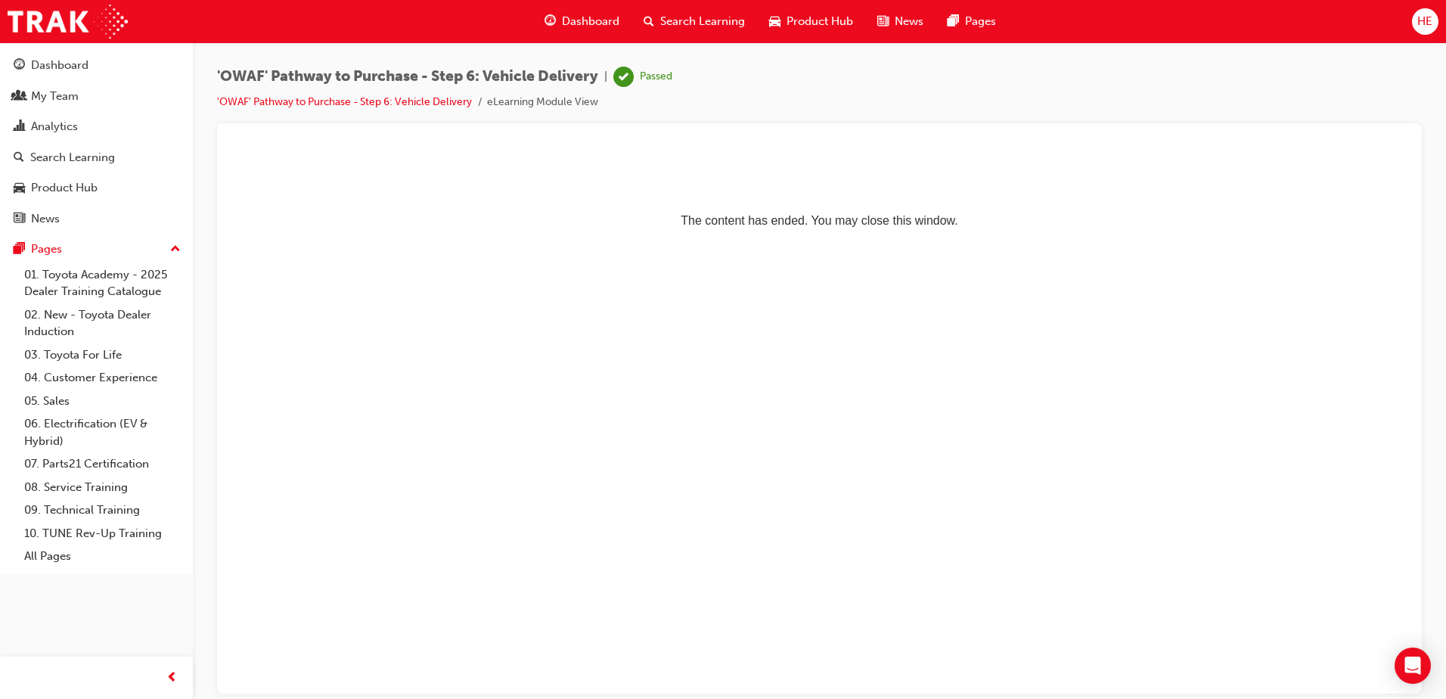
click at [707, 20] on span "Search Learning" at bounding box center [702, 21] width 85 height 17
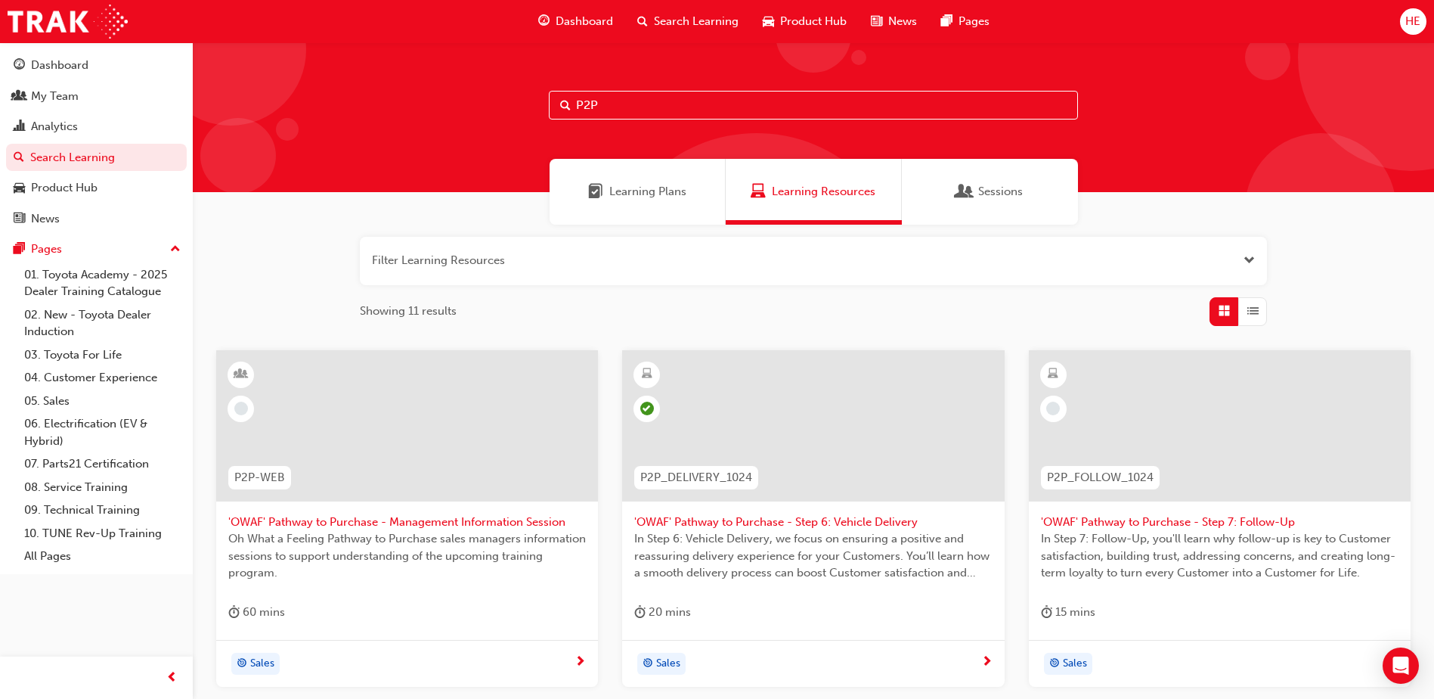
click at [1189, 518] on span "'OWAF' Pathway to Purchase - Step 7: Follow-Up" at bounding box center [1220, 521] width 358 height 17
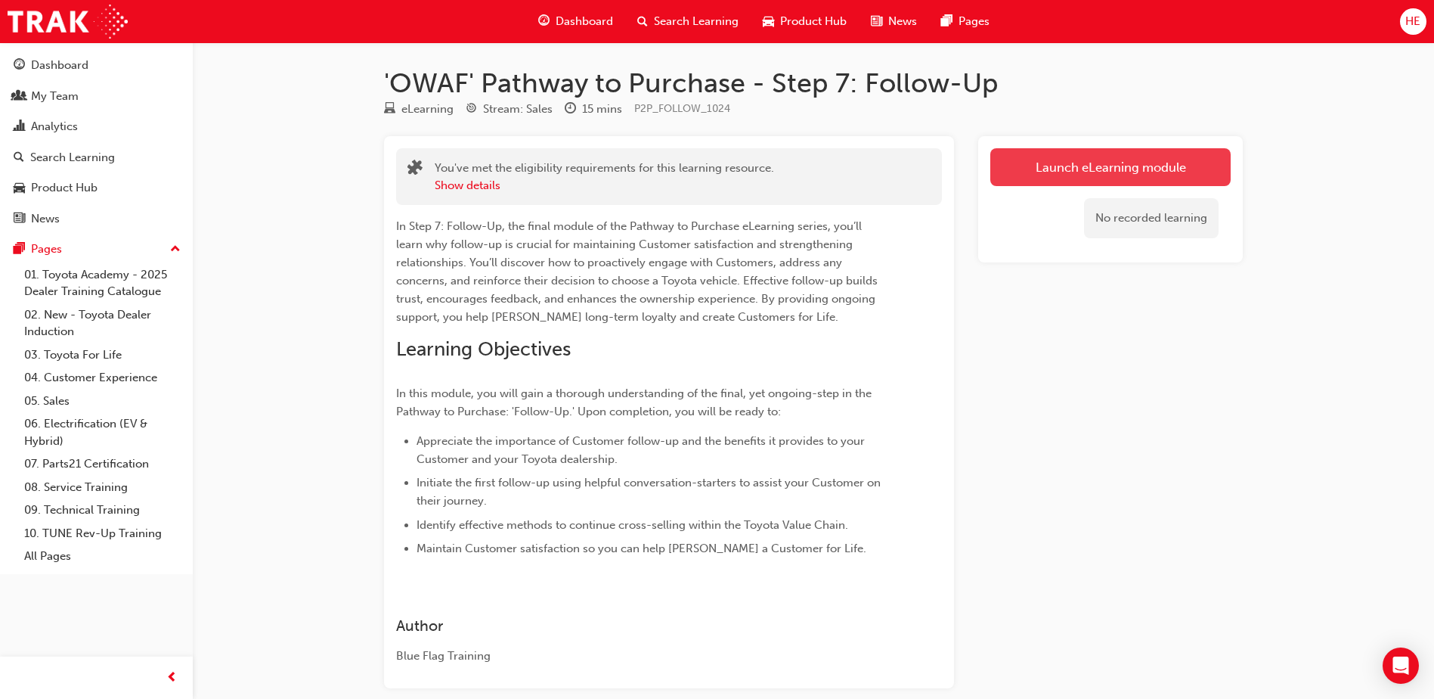
click at [1117, 166] on link "Launch eLearning module" at bounding box center [1111, 167] width 240 height 38
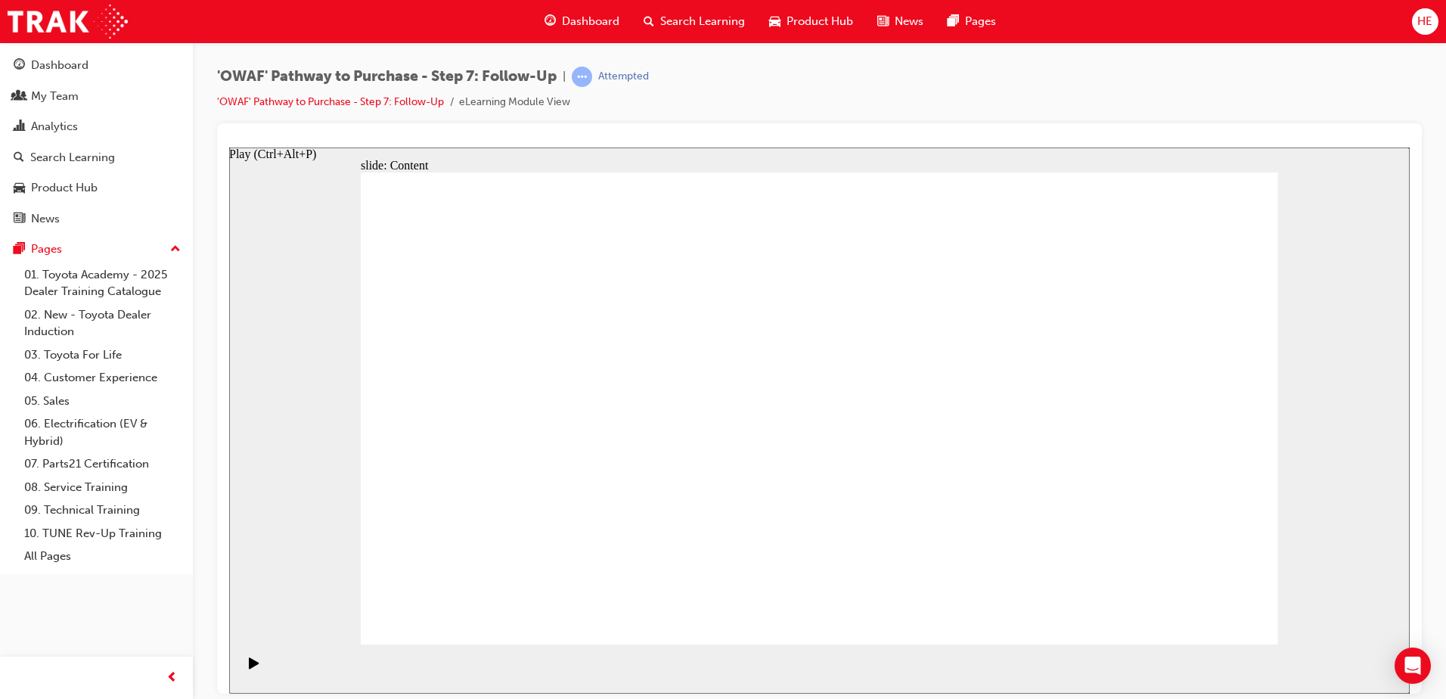
click at [249, 664] on icon "Play (Ctrl+Alt+P)" at bounding box center [254, 662] width 11 height 12
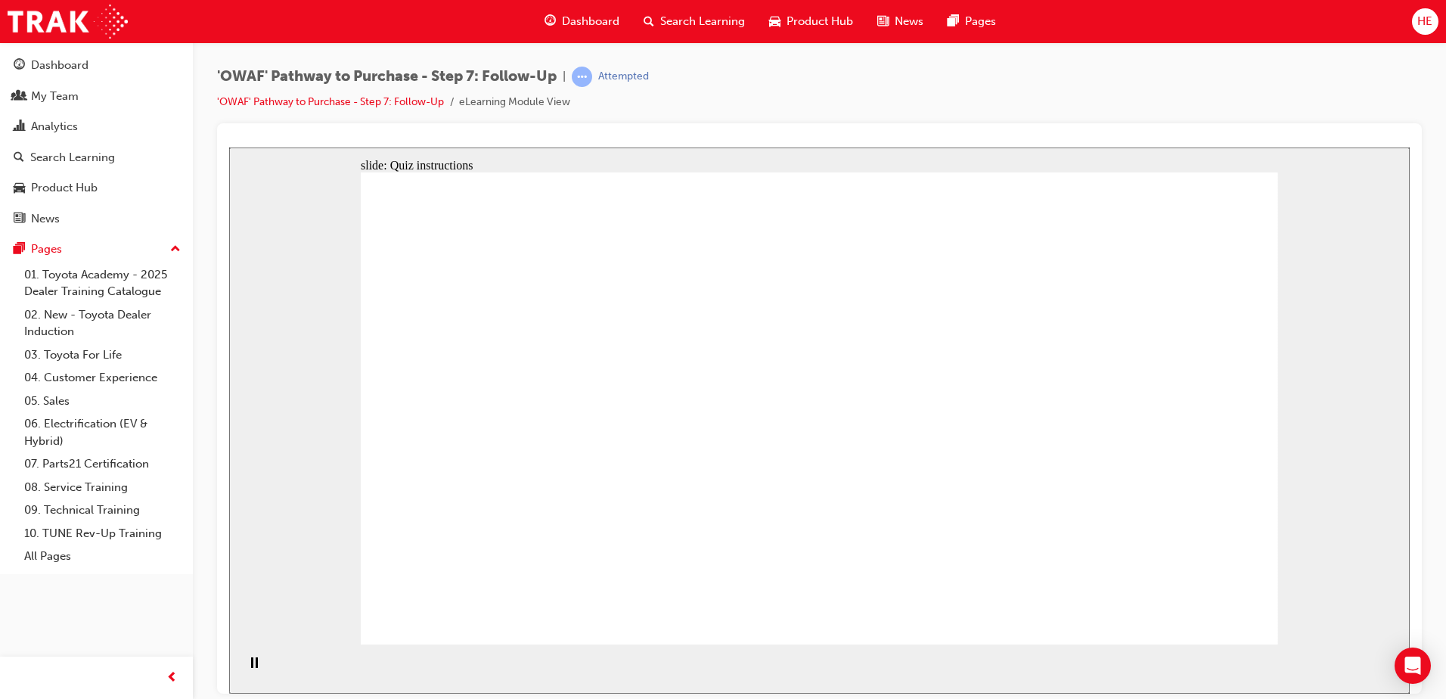
drag, startPoint x: 991, startPoint y: 363, endPoint x: 1056, endPoint y: 462, distance: 118.5
radio input "true"
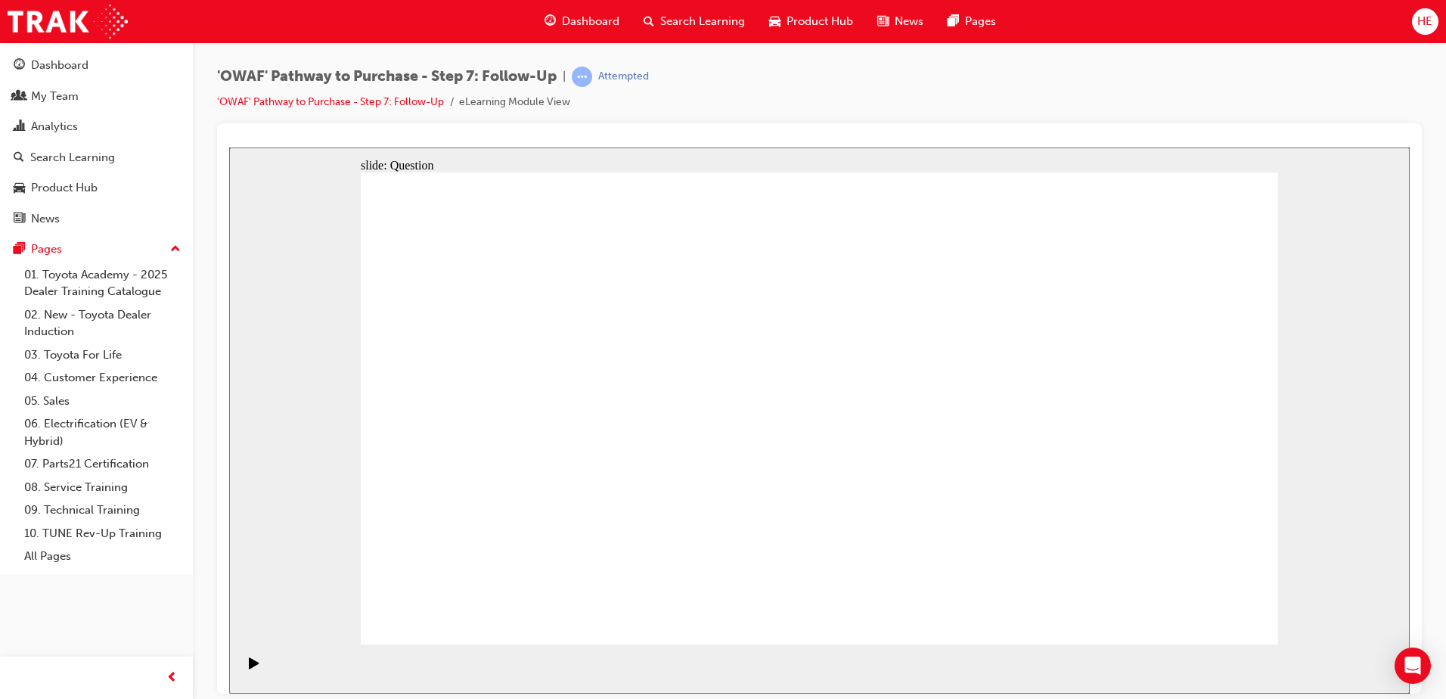
drag, startPoint x: 705, startPoint y: 526, endPoint x: 866, endPoint y: 351, distance: 237.6
drag, startPoint x: 836, startPoint y: 577, endPoint x: 631, endPoint y: 396, distance: 273.8
drag, startPoint x: 957, startPoint y: 541, endPoint x: 646, endPoint y: 453, distance: 322.9
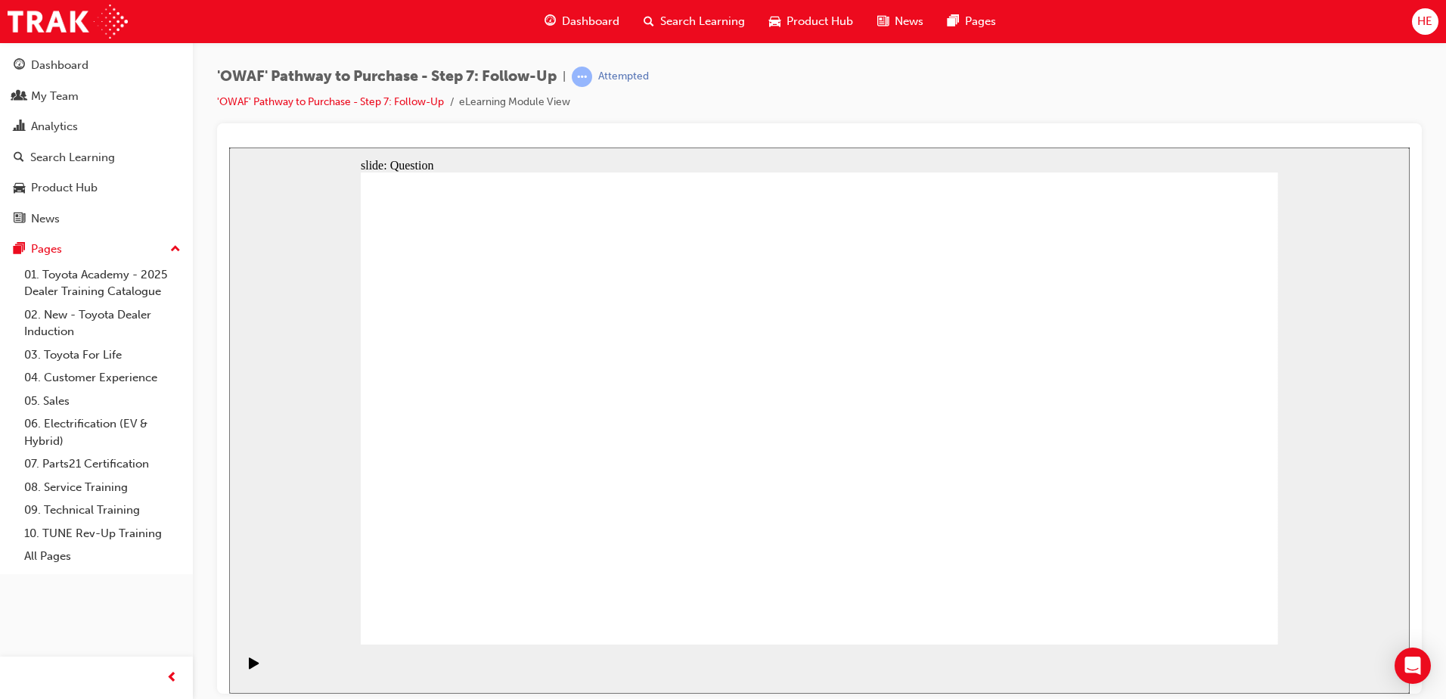
radio input "true"
drag, startPoint x: 834, startPoint y: 505, endPoint x: 836, endPoint y: 486, distance: 19.0
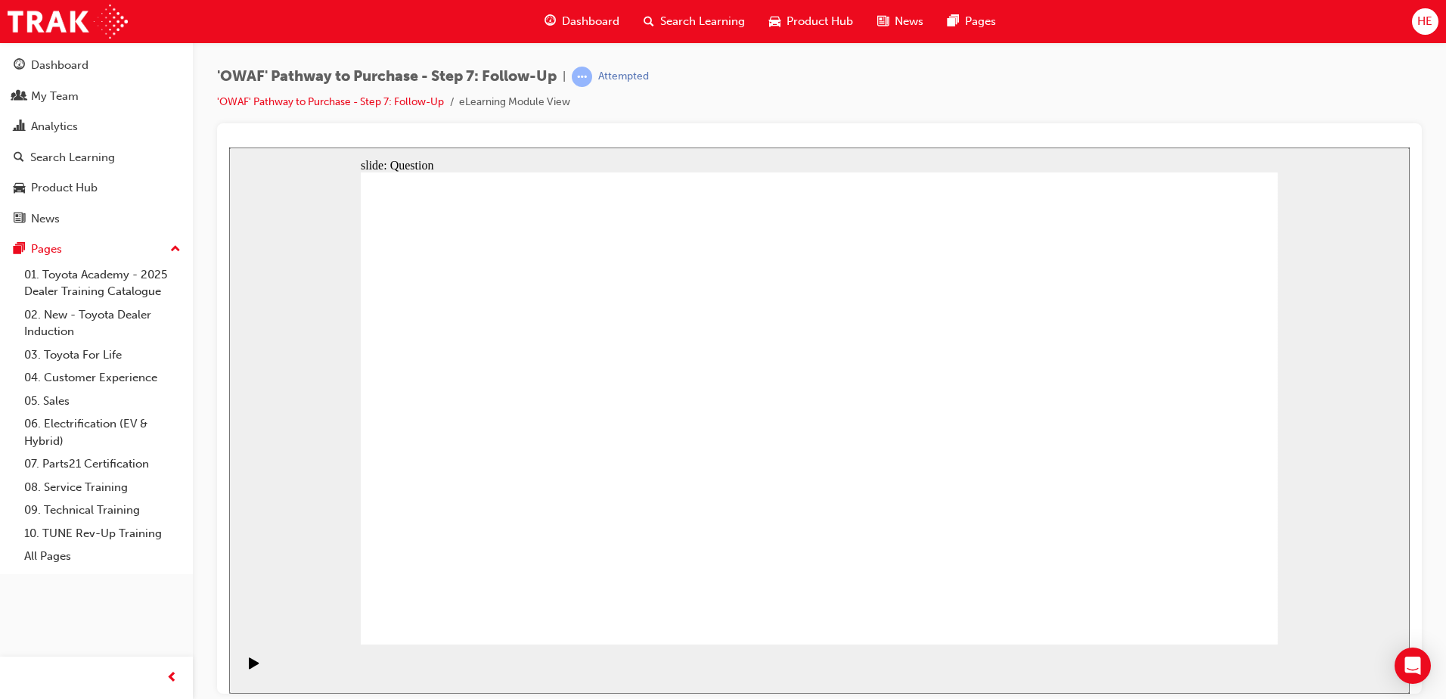
radio input "true"
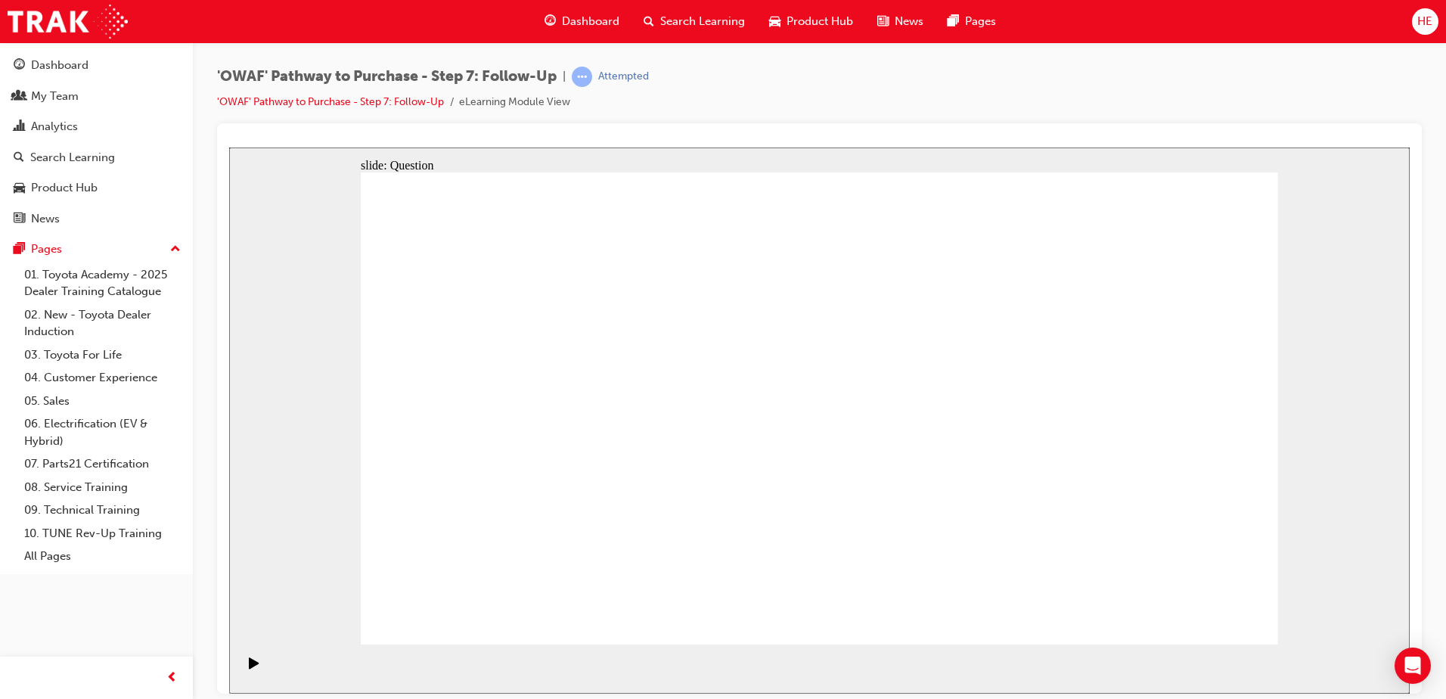
radio input "true"
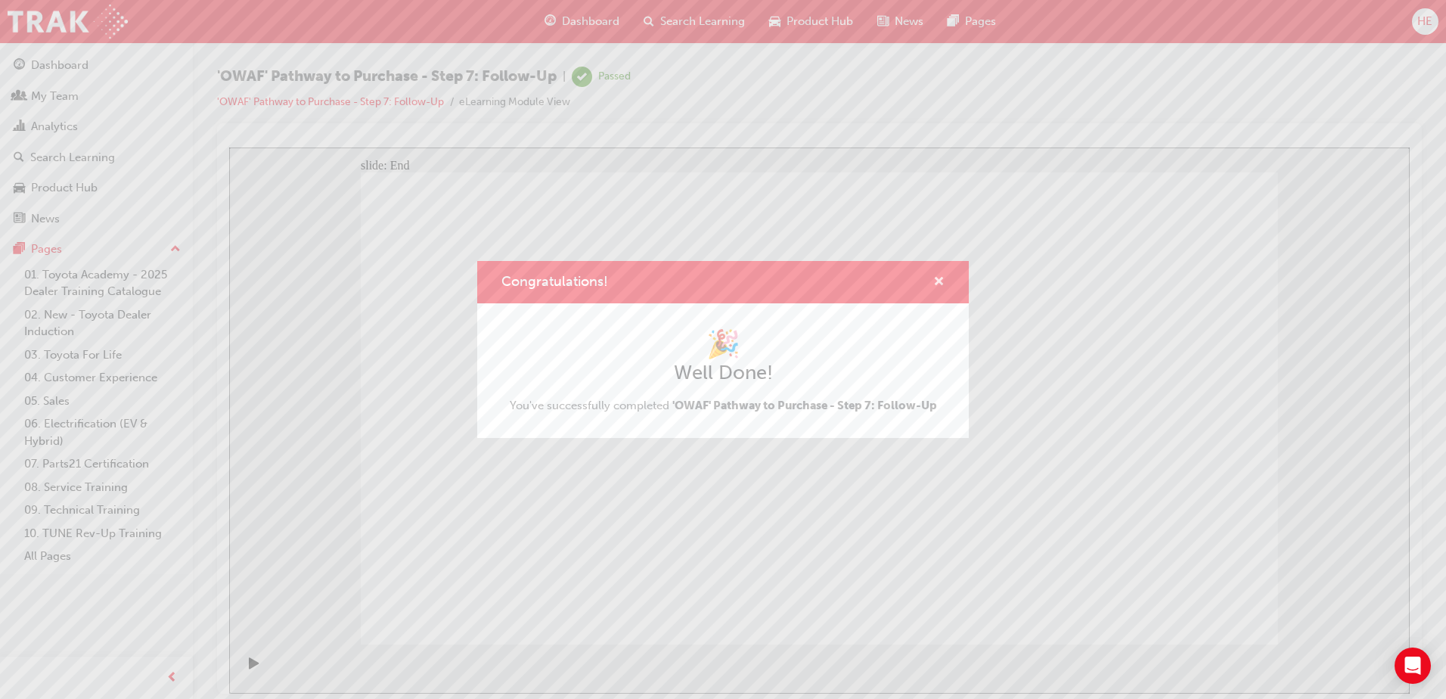
click at [938, 278] on span "cross-icon" at bounding box center [938, 283] width 11 height 14
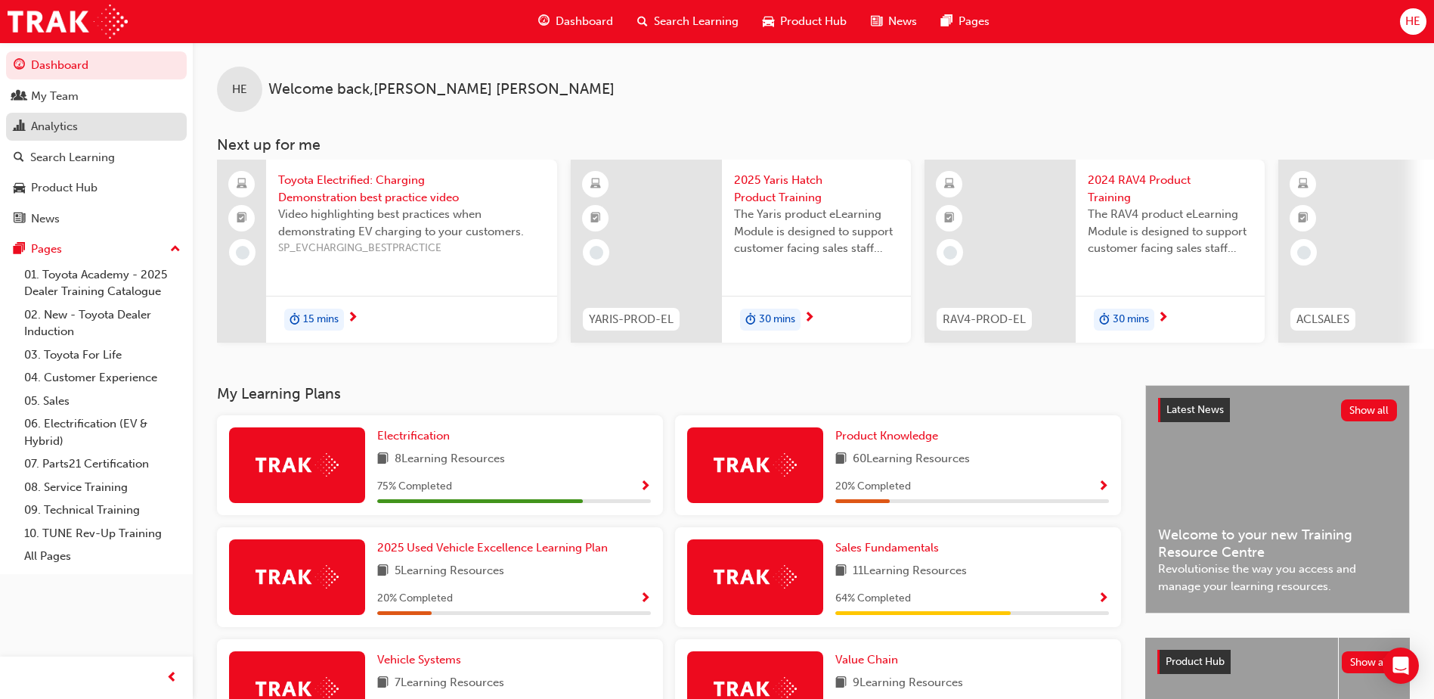
click at [62, 123] on div "Analytics" at bounding box center [54, 126] width 47 height 17
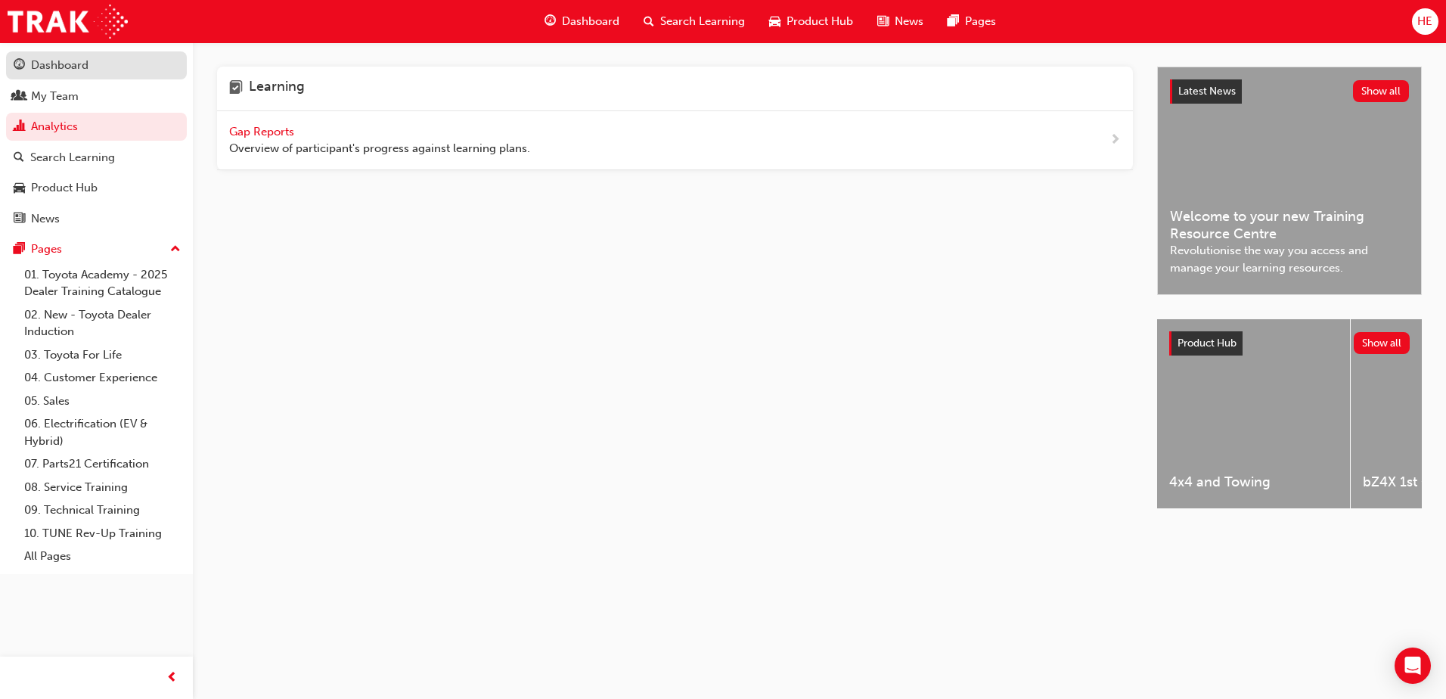
click at [60, 60] on div "Dashboard" at bounding box center [59, 65] width 57 height 17
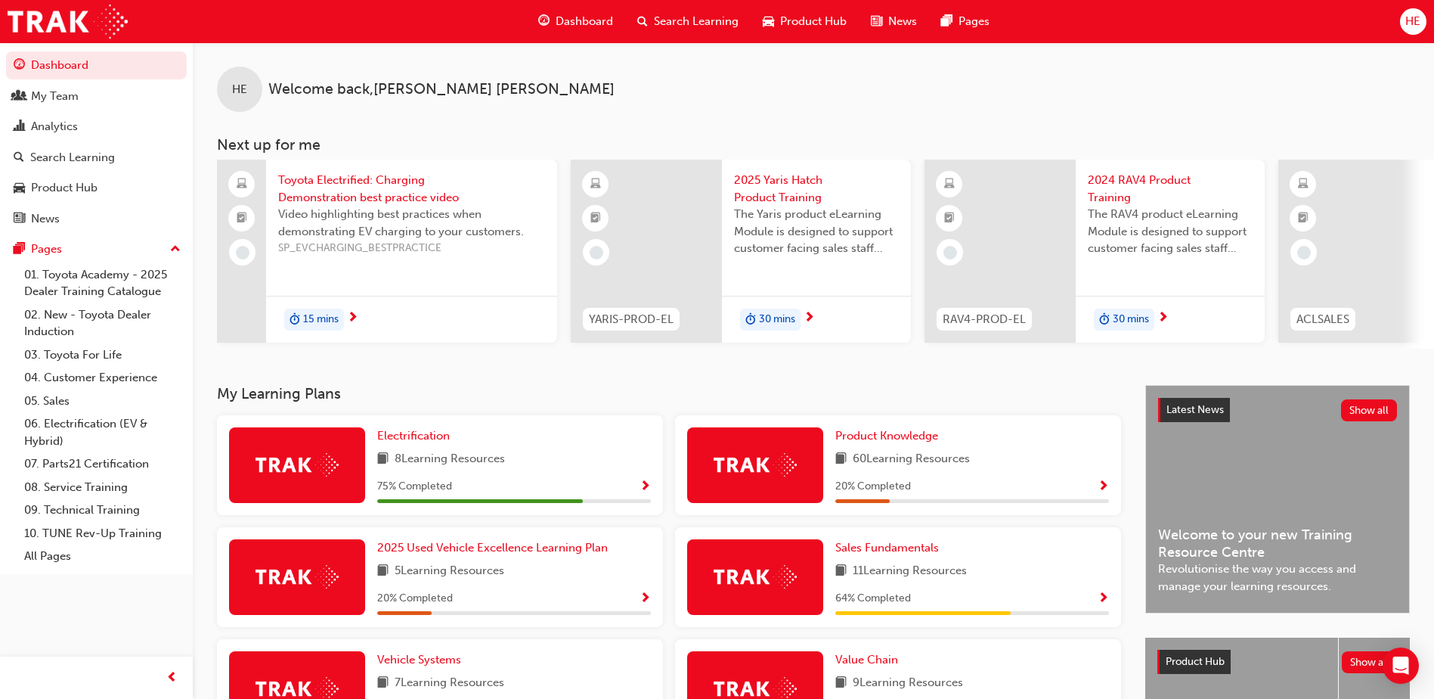
click at [820, 20] on span "Product Hub" at bounding box center [813, 21] width 67 height 17
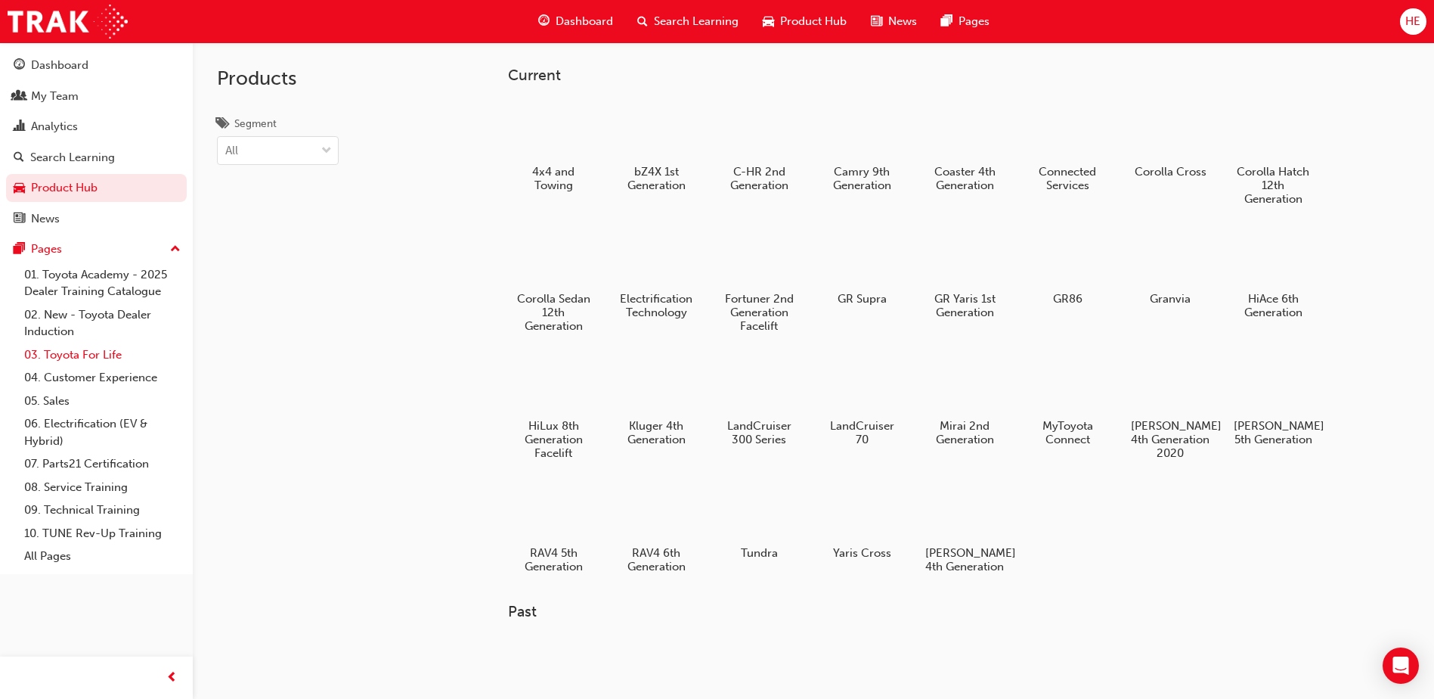
click at [54, 352] on link "03. Toyota For Life" at bounding box center [102, 354] width 169 height 23
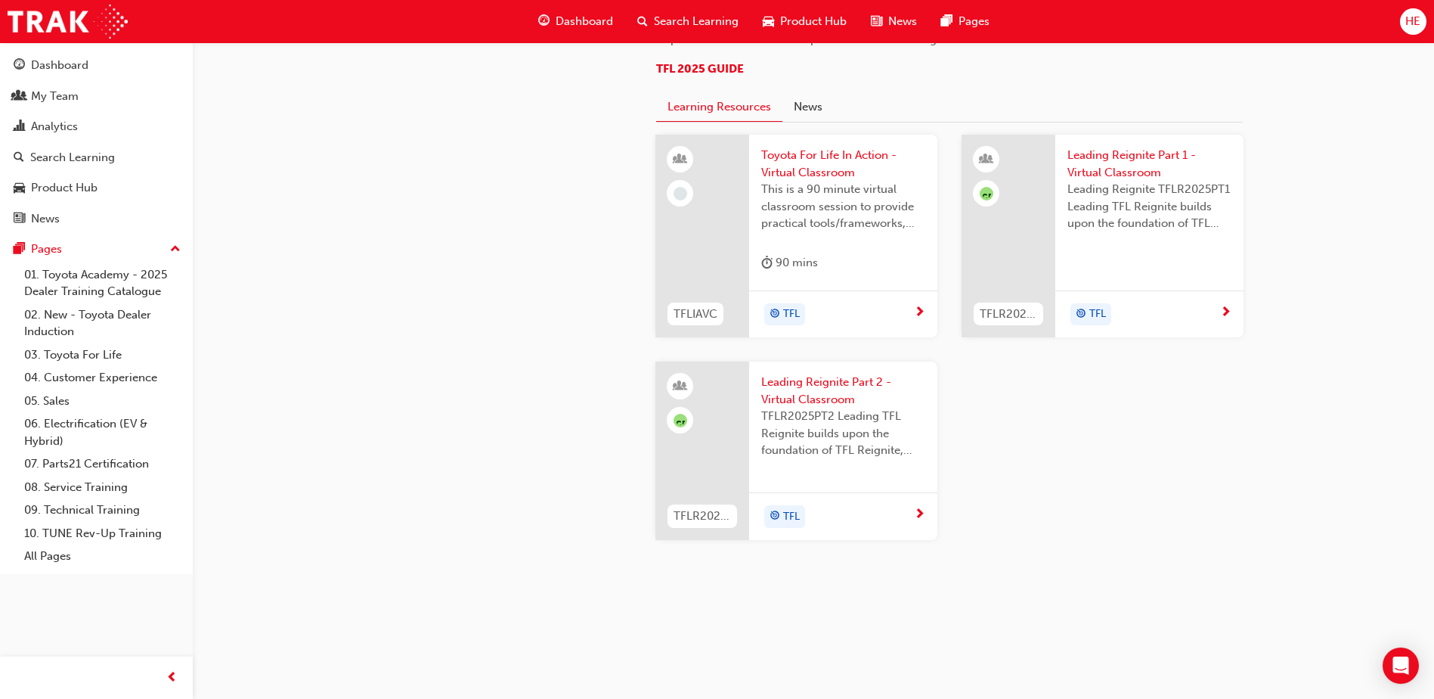
scroll to position [1598, 0]
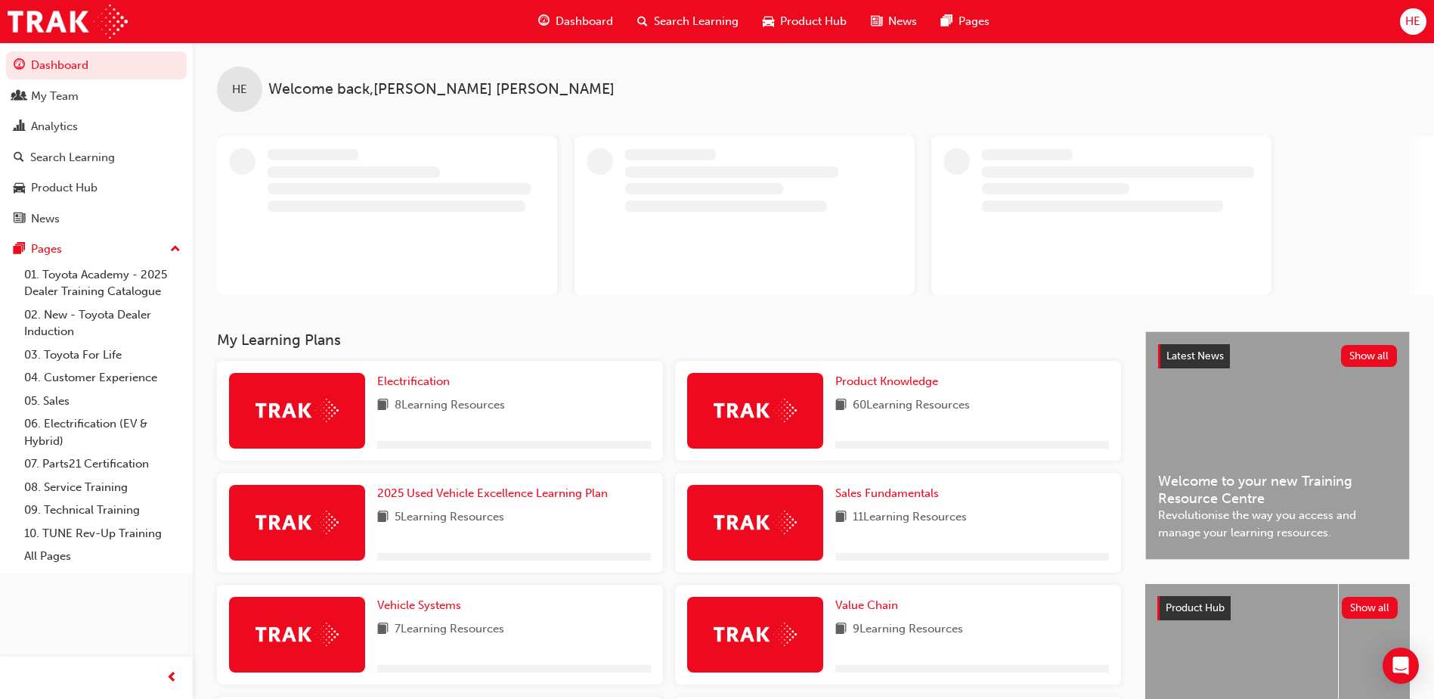
click at [695, 18] on span "Search Learning" at bounding box center [696, 21] width 85 height 17
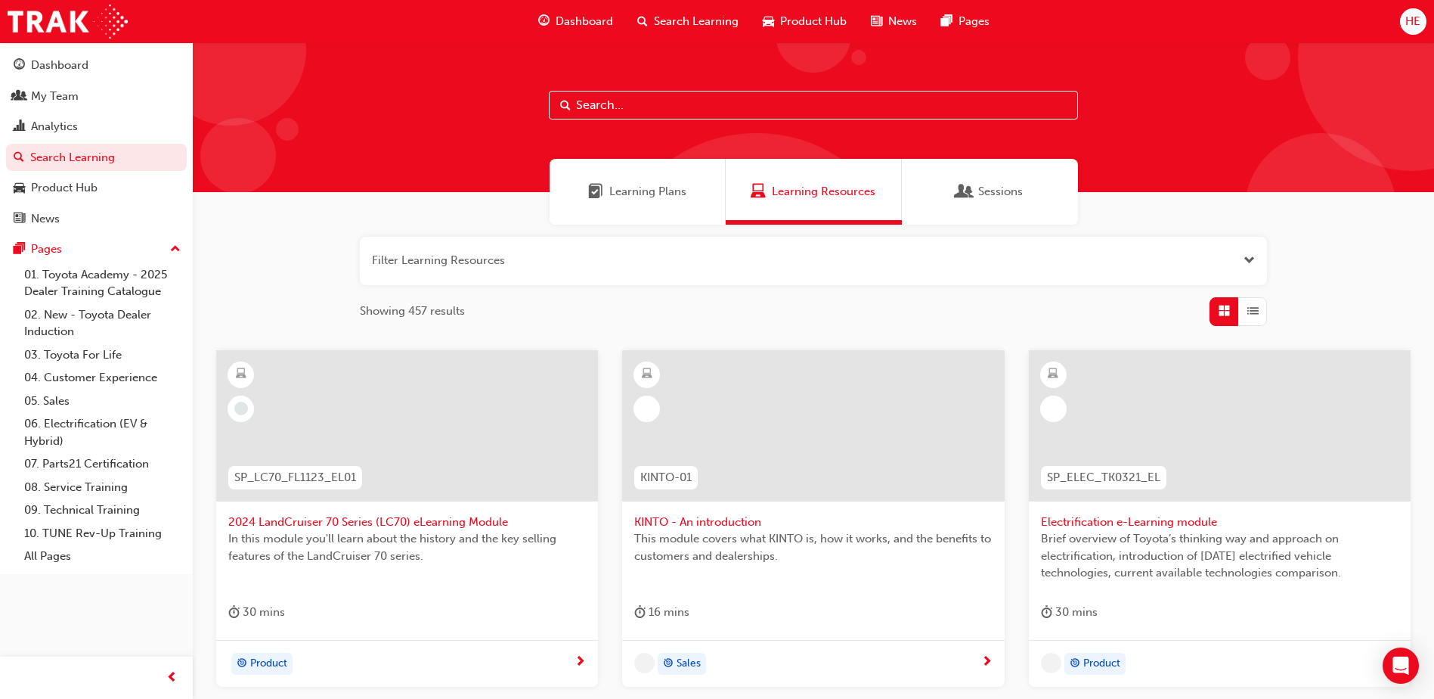
click at [582, 105] on input "text" at bounding box center [813, 105] width 529 height 29
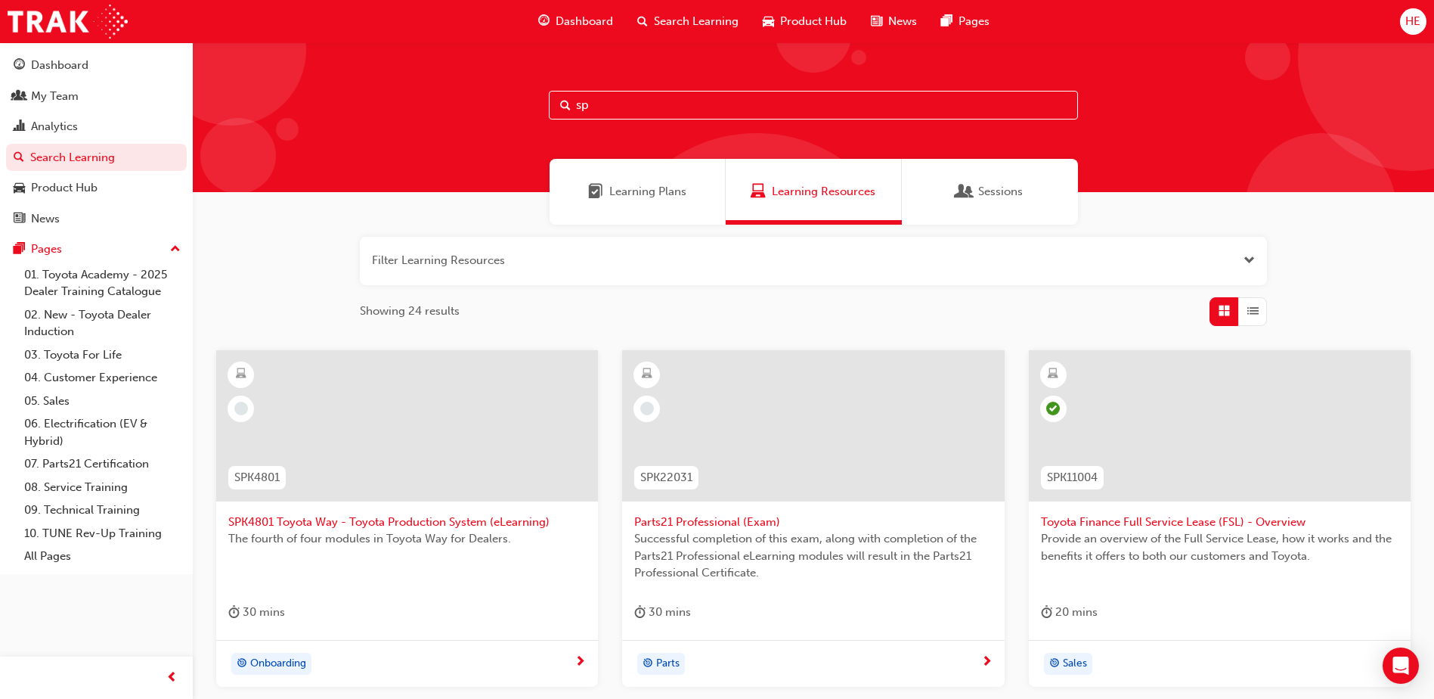
type input "s"
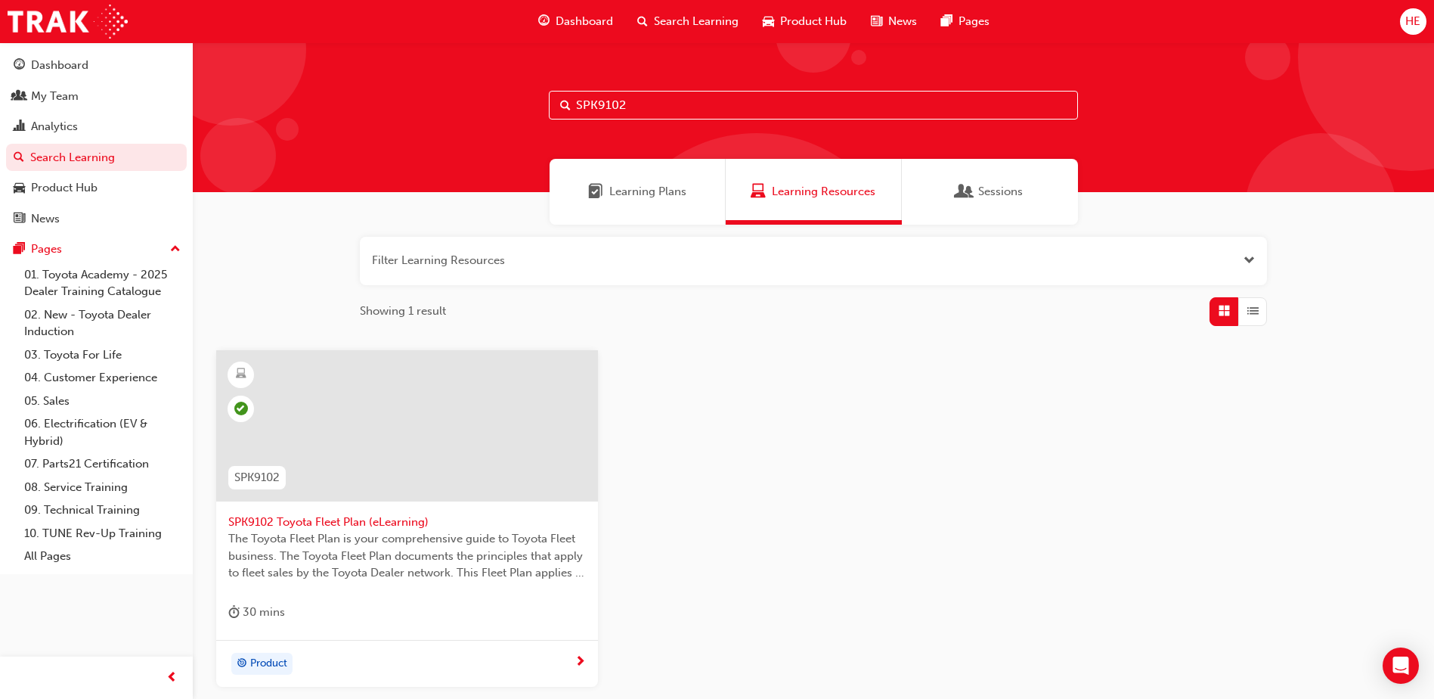
type input "SPK9102"
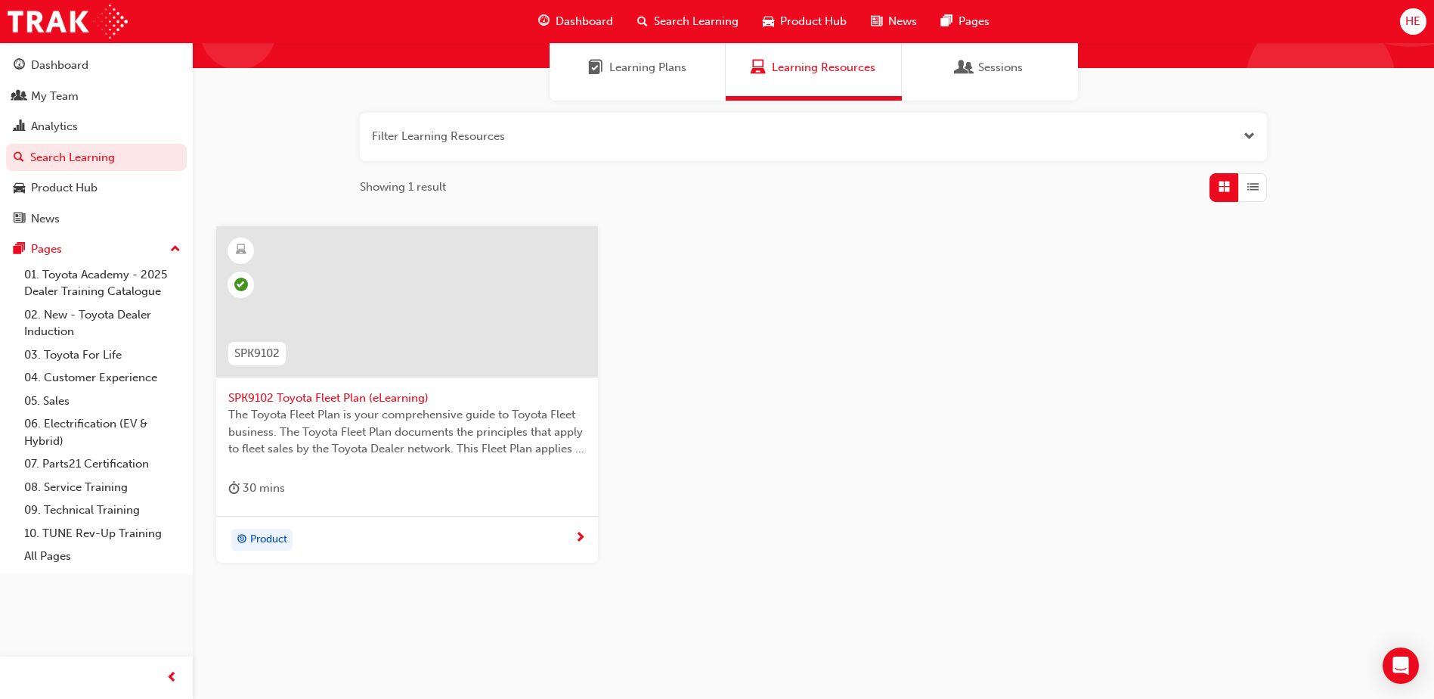
scroll to position [135, 0]
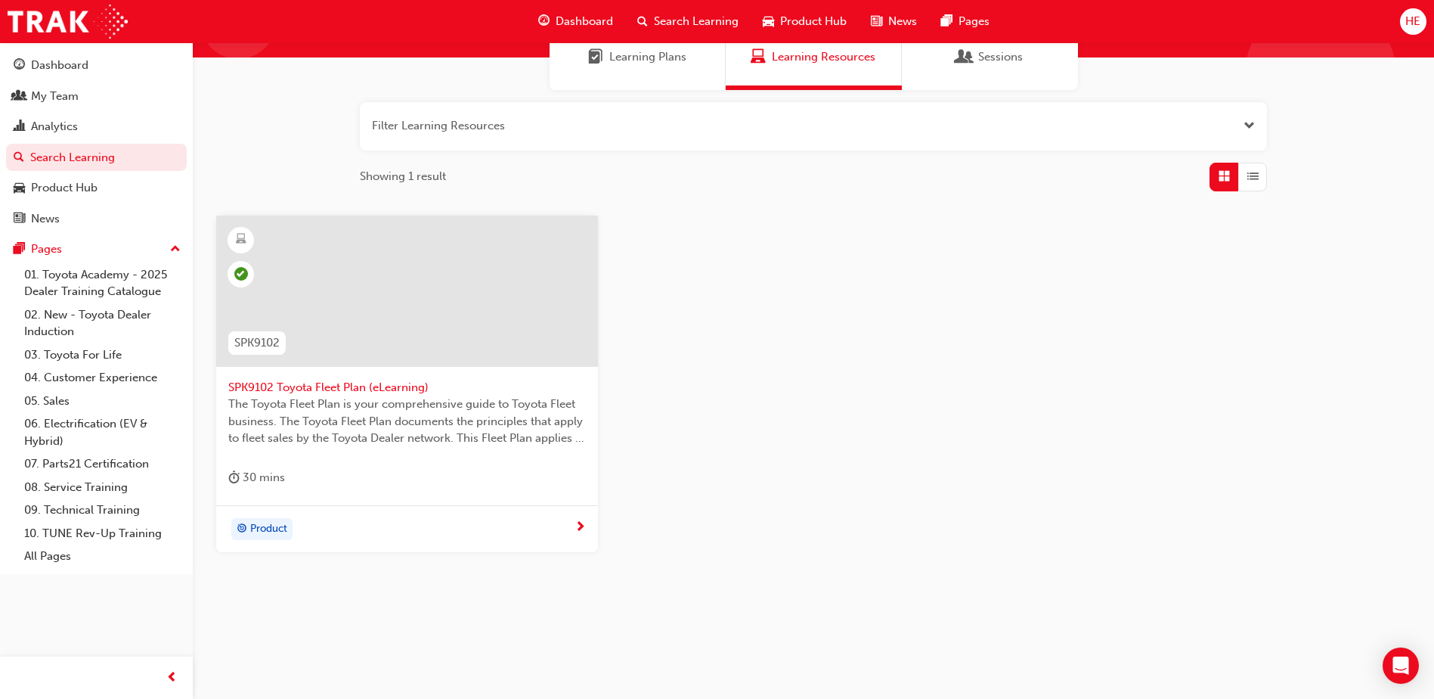
click at [367, 384] on span "SPK9102 Toyota Fleet Plan (eLearning)" at bounding box center [407, 387] width 358 height 17
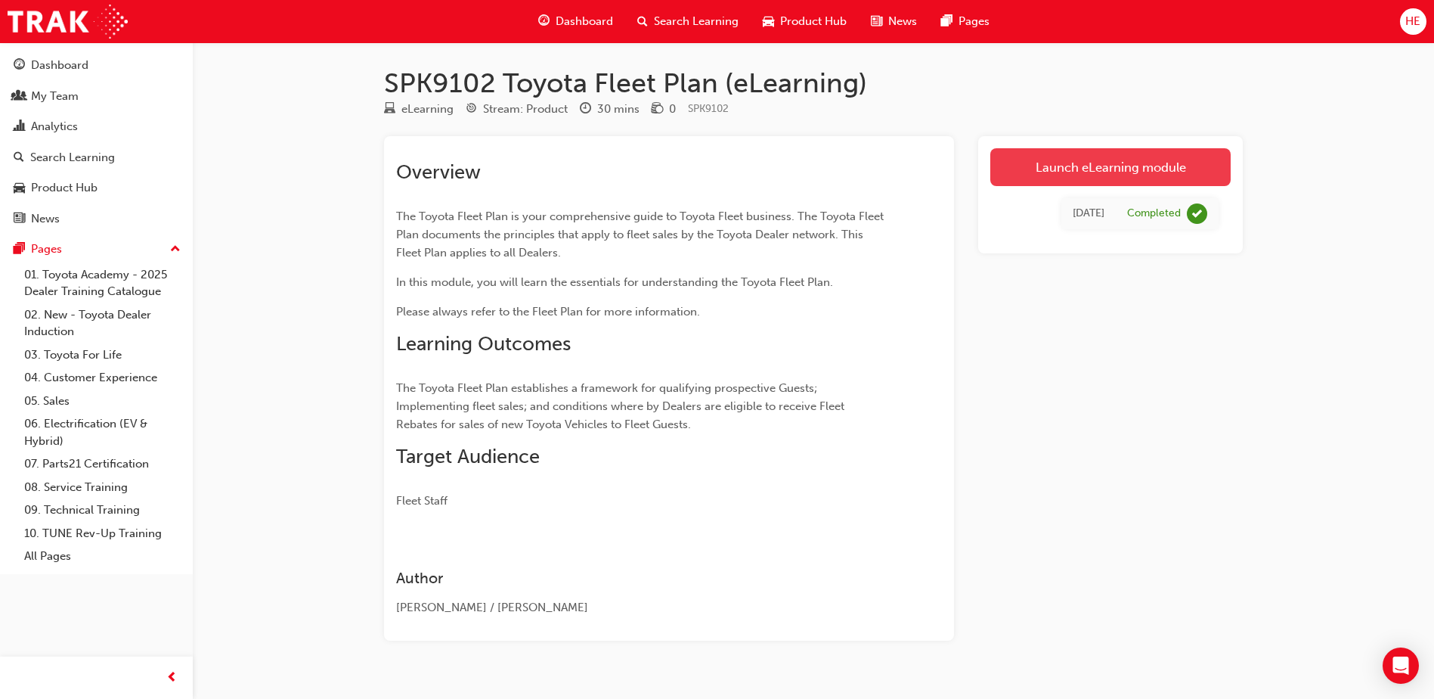
click at [1127, 164] on link "Launch eLearning module" at bounding box center [1111, 167] width 240 height 38
